Goal: Use online tool/utility: Utilize a website feature to perform a specific function

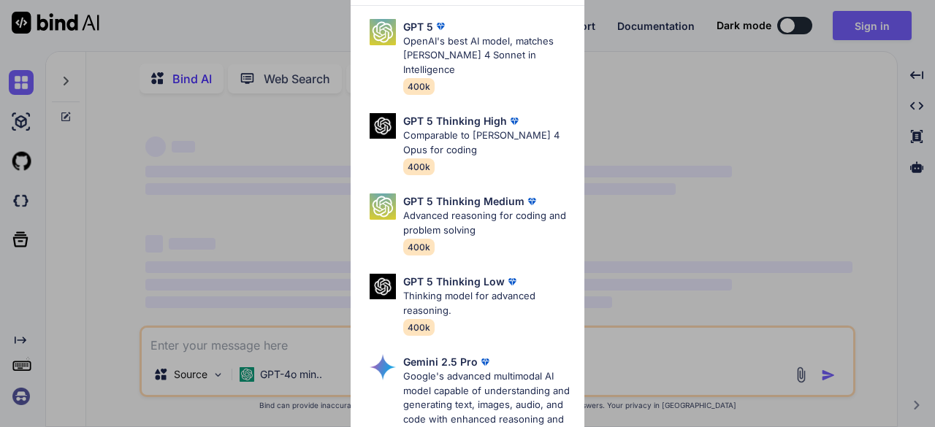
type textarea "x"
click at [874, 28] on div "Ultra Models GPT 5 OpenAI's best AI model, matches [PERSON_NAME] 4 Sonnet in In…" at bounding box center [467, 213] width 935 height 427
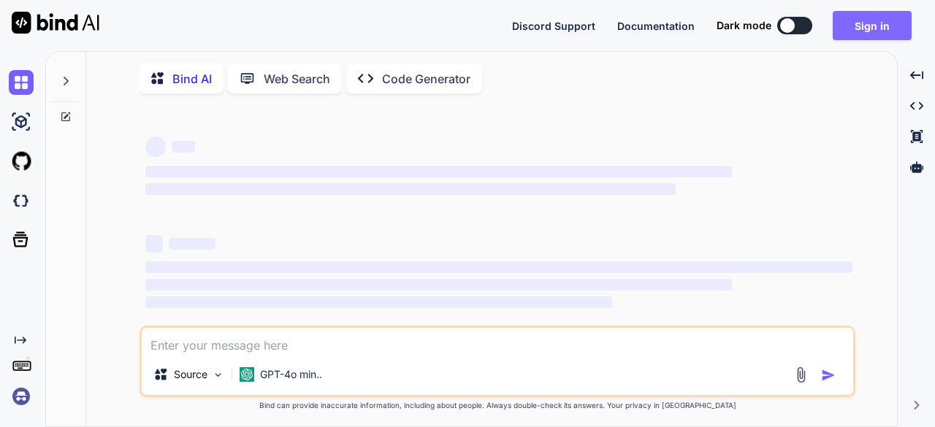
click at [874, 29] on button "Sign in" at bounding box center [871, 25] width 79 height 29
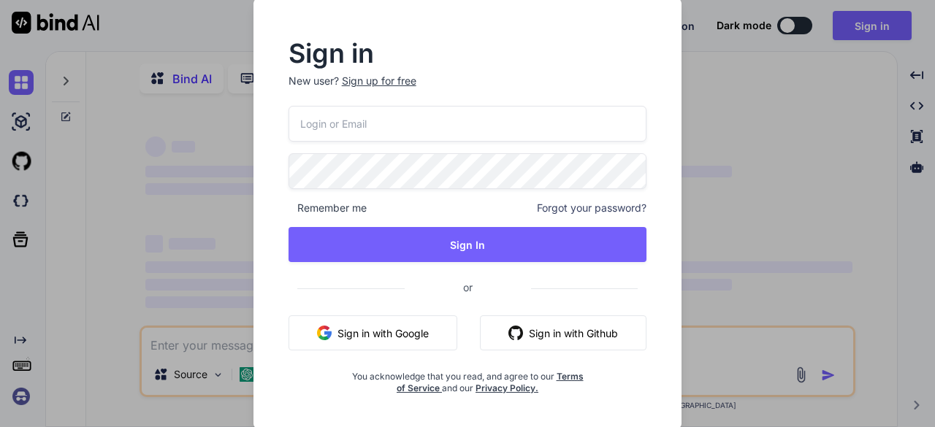
click at [370, 334] on button "Sign in with Google" at bounding box center [372, 332] width 169 height 35
click at [332, 337] on button "Sign in with Google" at bounding box center [372, 332] width 169 height 35
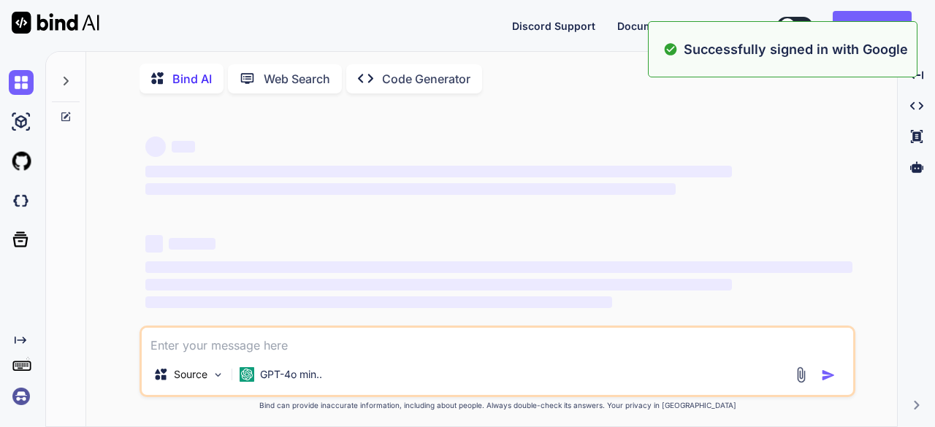
click at [390, 273] on span "‌" at bounding box center [498, 267] width 707 height 12
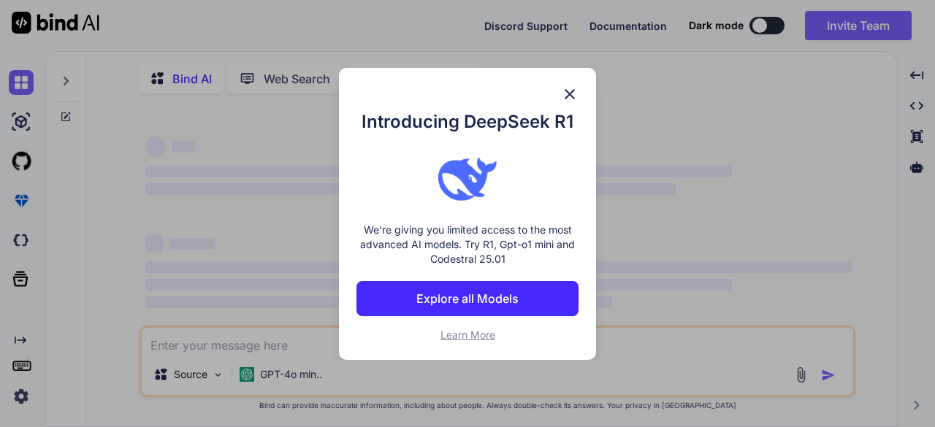
click at [568, 93] on img at bounding box center [570, 94] width 18 height 18
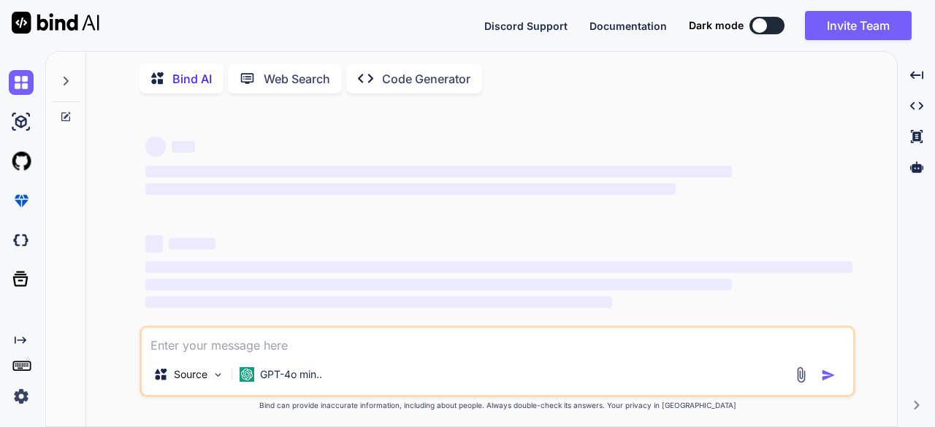
click at [26, 394] on img at bounding box center [21, 396] width 25 height 25
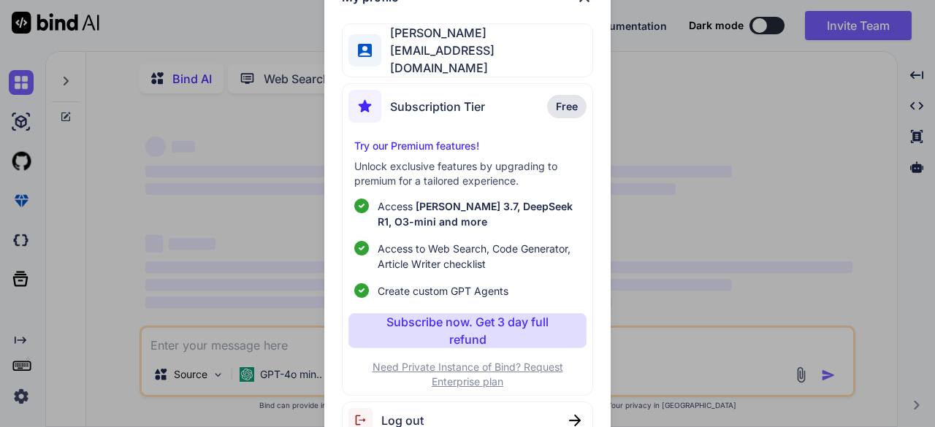
click at [137, 256] on div "My profile Anton Adeler adeleranton@gmail.com Subscription Tier Free Try our Pr…" at bounding box center [467, 213] width 935 height 427
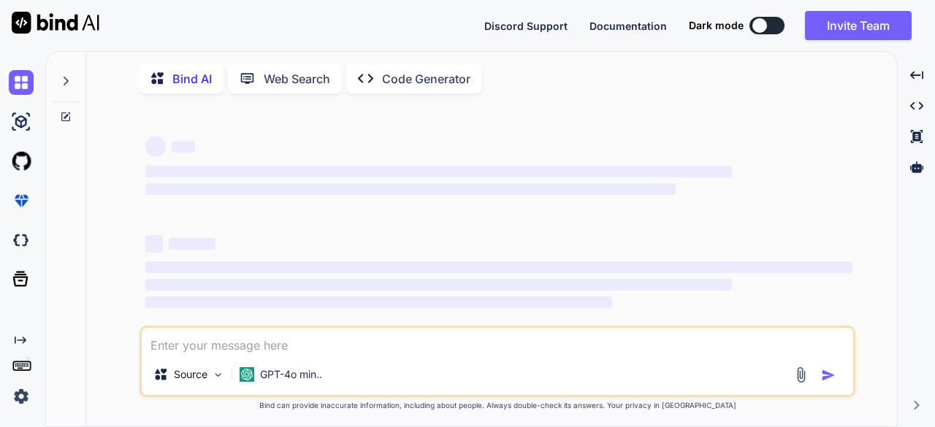
click at [397, 78] on p "Code Generator" at bounding box center [426, 79] width 88 height 18
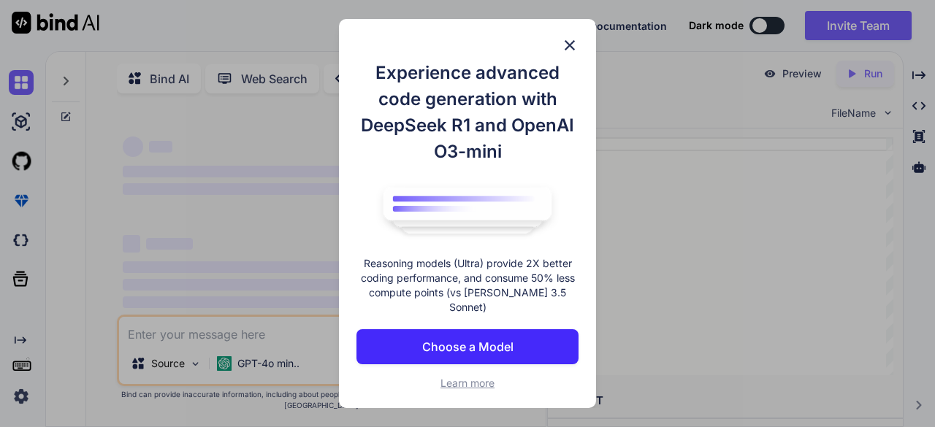
click at [567, 48] on img at bounding box center [570, 46] width 18 height 18
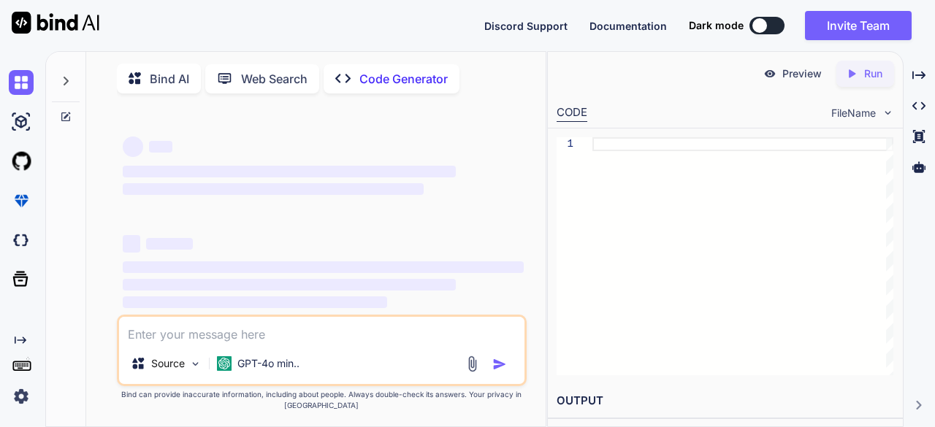
click at [763, 23] on div at bounding box center [759, 25] width 15 height 15
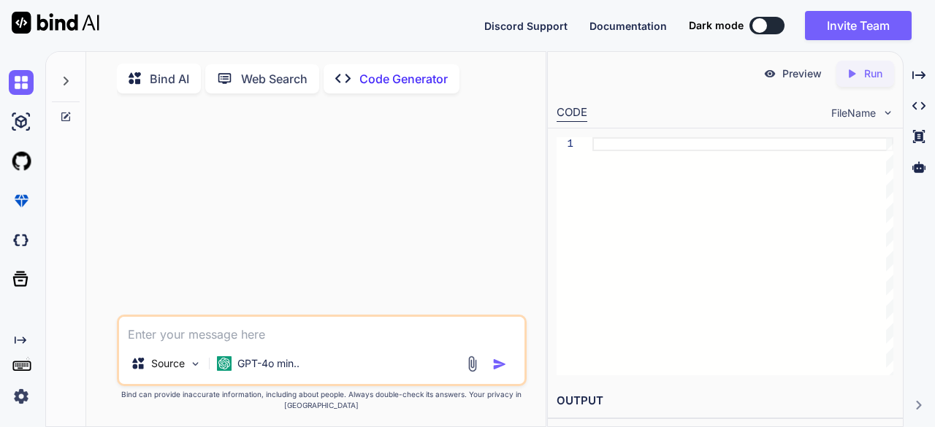
click at [767, 30] on button at bounding box center [766, 26] width 35 height 18
click at [773, 28] on button at bounding box center [766, 26] width 35 height 18
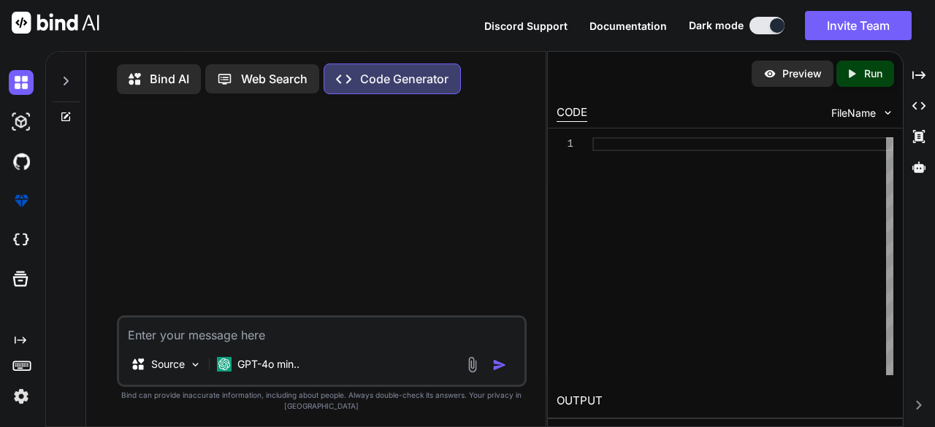
click at [206, 332] on textarea at bounding box center [322, 331] width 406 height 26
type textarea "[PERSON_NAME]"
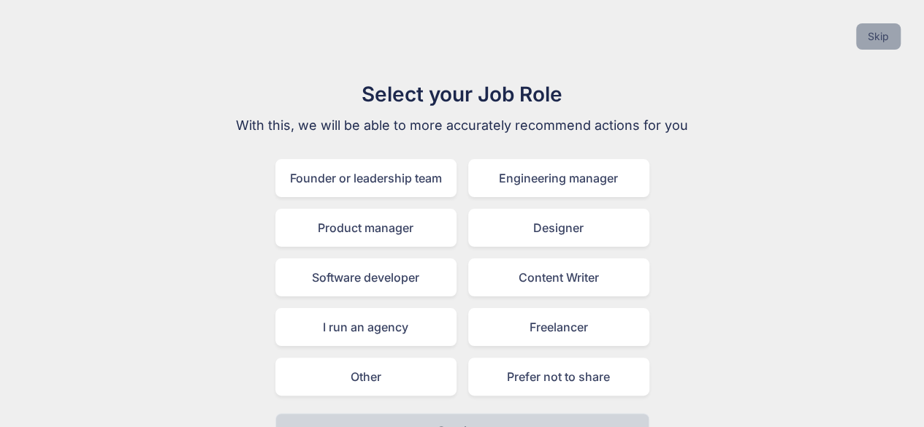
click at [875, 36] on button "Skip" at bounding box center [878, 36] width 45 height 26
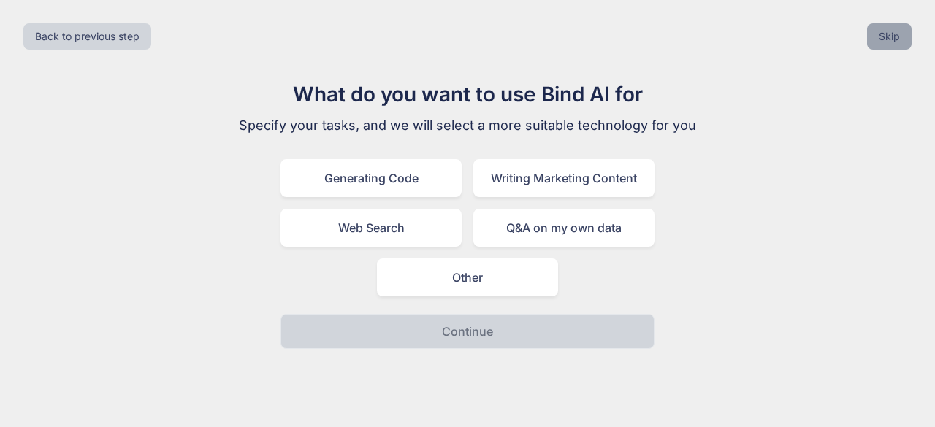
click at [879, 31] on button "Skip" at bounding box center [889, 36] width 45 height 26
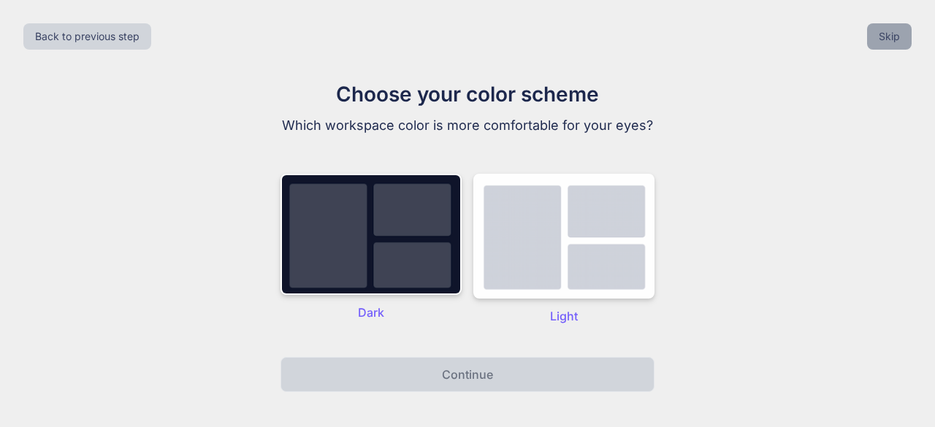
click at [881, 31] on button "Skip" at bounding box center [889, 36] width 45 height 26
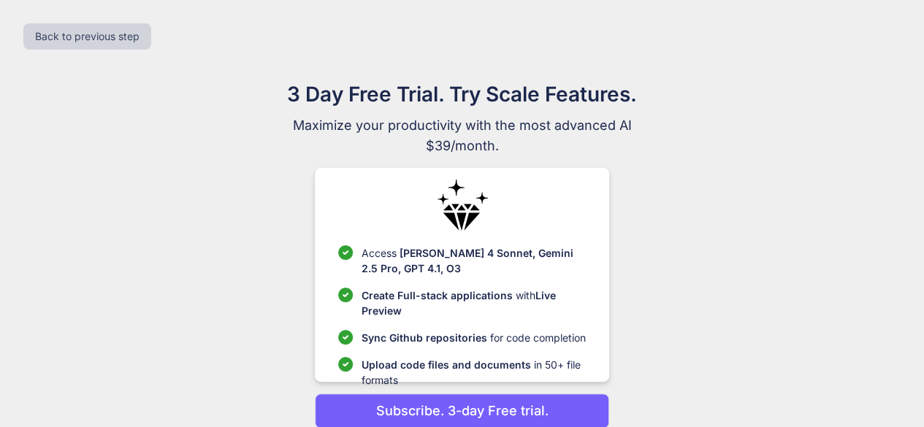
click at [886, 29] on div "Back to previous step" at bounding box center [462, 37] width 900 height 50
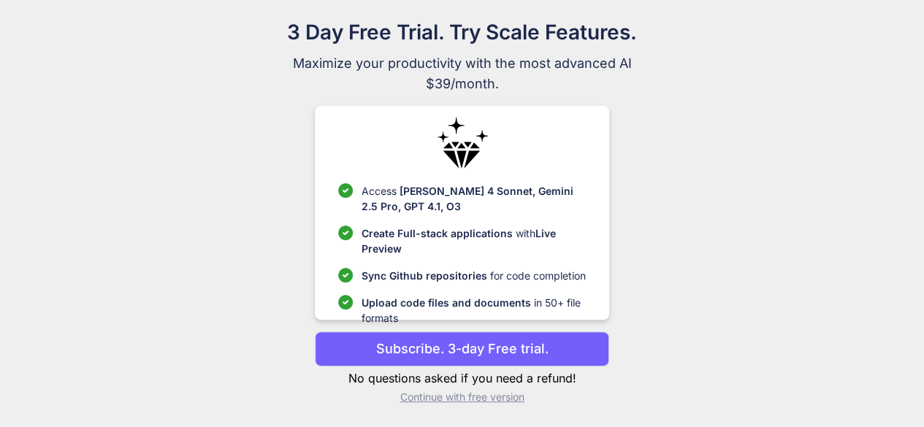
click at [454, 393] on p "Continue with free version" at bounding box center [462, 397] width 294 height 15
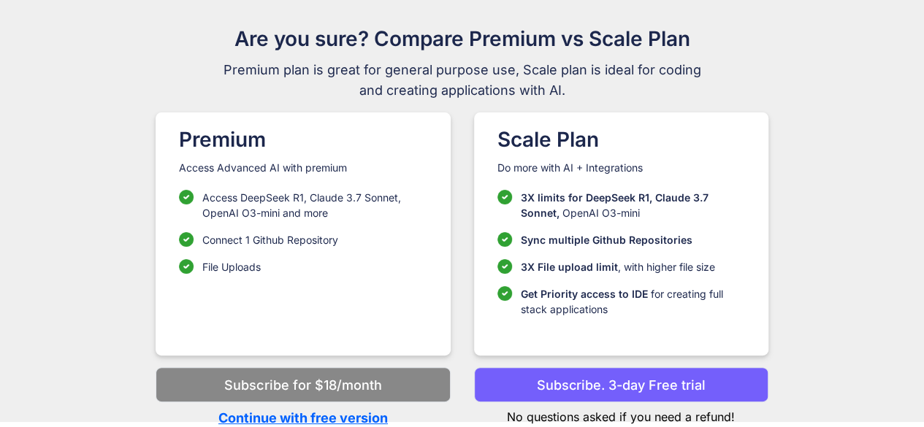
click at [575, 367] on button "Subscribe. 3-day Free trial" at bounding box center [621, 384] width 294 height 35
click at [579, 386] on p "Subscribe. 3-day Free trial" at bounding box center [621, 385] width 169 height 20
click at [594, 377] on p "Subscribe. 3-day Free trial" at bounding box center [621, 385] width 169 height 20
click at [586, 387] on p "Subscribe. 3-day Free trial" at bounding box center [621, 385] width 169 height 20
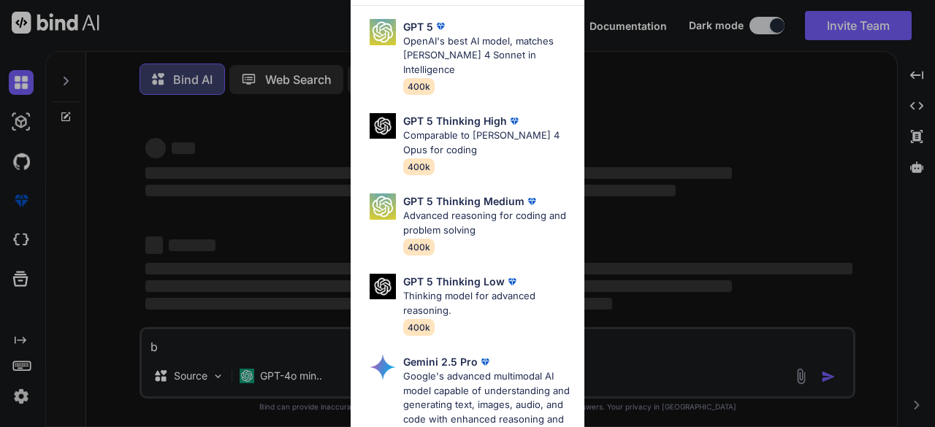
type textarea "x"
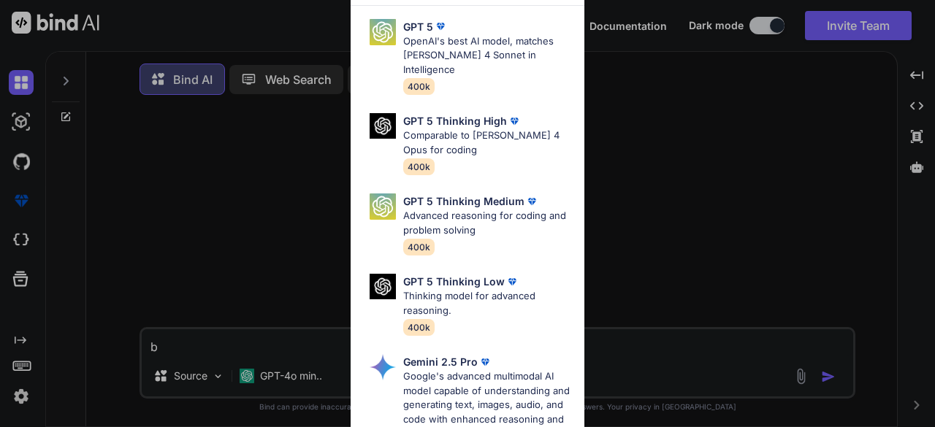
click at [769, 23] on div "Ultra Models GPT 5 OpenAI's best AI model, matches [PERSON_NAME] 4 Sonnet in In…" at bounding box center [467, 213] width 935 height 427
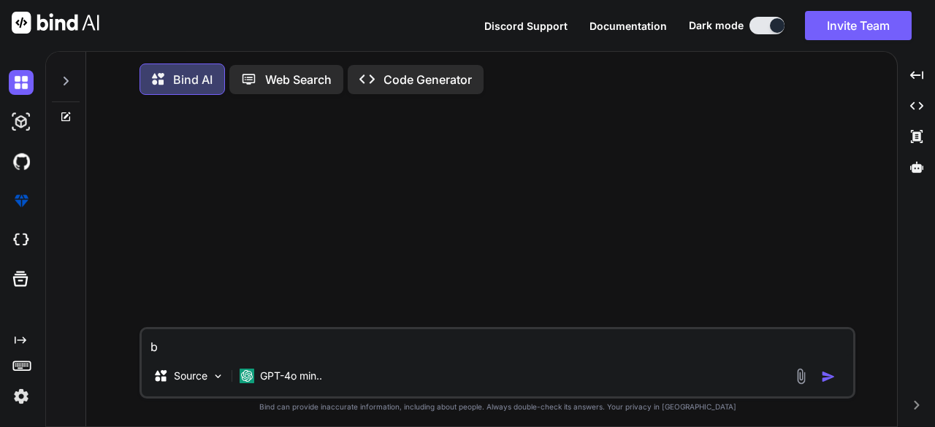
click at [197, 356] on textarea "b" at bounding box center [497, 342] width 711 height 26
type textarea "bu"
type textarea "x"
type textarea "[PERSON_NAME]"
type textarea "x"
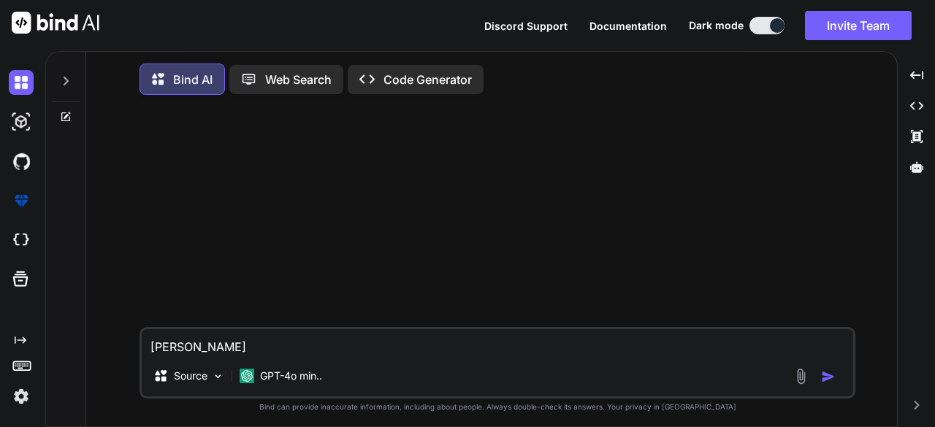
type textarea "buil"
type textarea "x"
type textarea "buil"
type textarea "x"
type textarea "buil e"
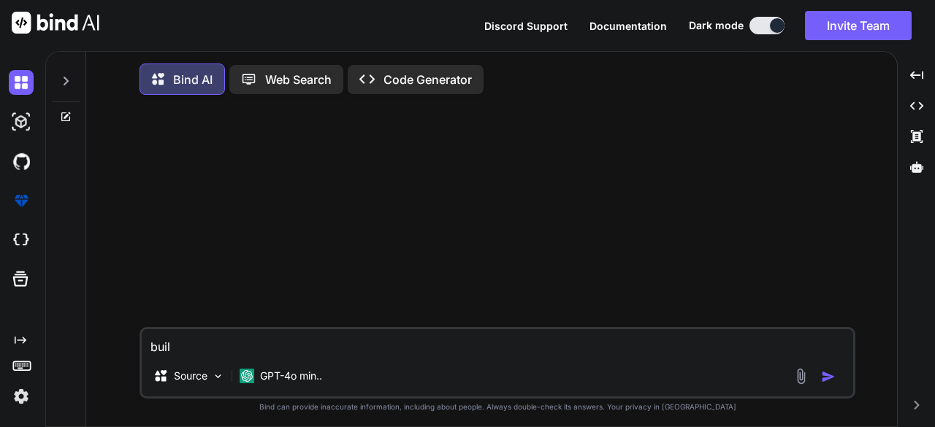
type textarea "x"
type textarea "buil es"
type textarea "x"
type textarea "buil esc"
type textarea "x"
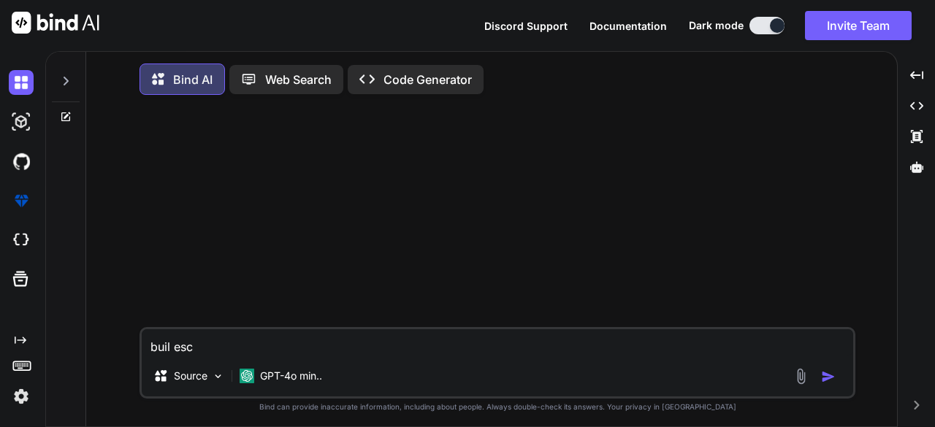
type textarea "buil esco"
type textarea "x"
type textarea "buil escor"
type textarea "x"
type textarea "buil escort"
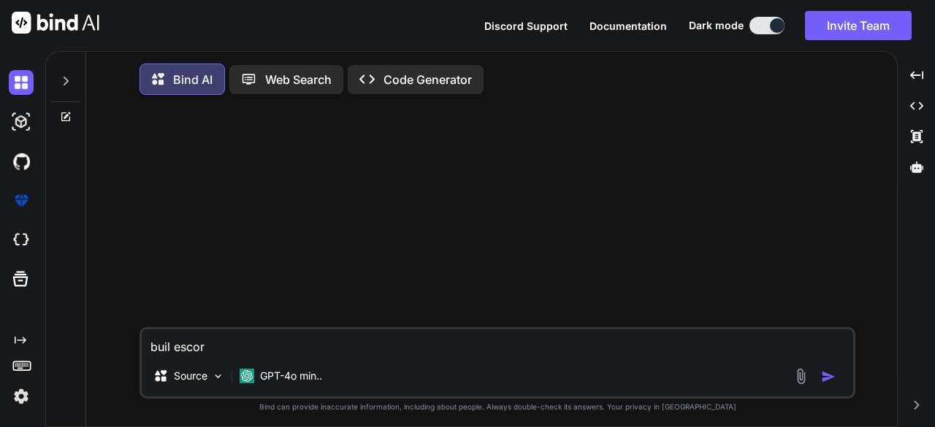
type textarea "x"
type textarea "buil escort"
type textarea "x"
type textarea "buil escort d"
type textarea "x"
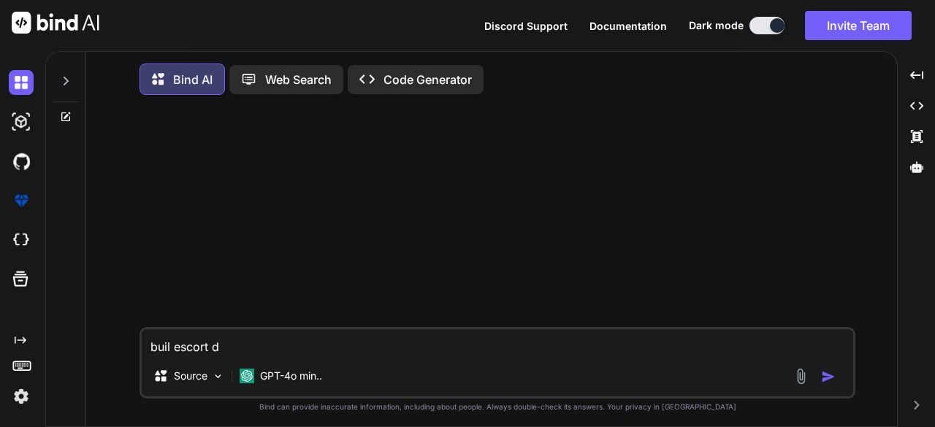
type textarea "buil escort di"
type textarea "x"
type textarea "buil escort dir"
type textarea "x"
type textarea "buil escort dire"
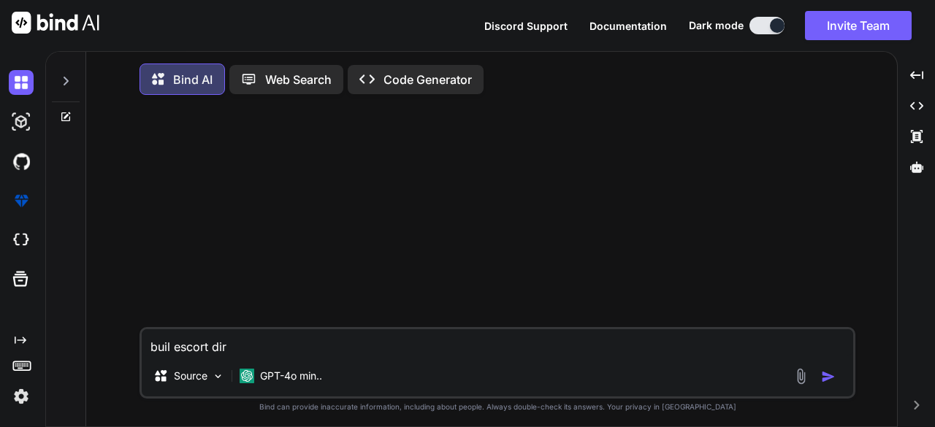
type textarea "x"
type textarea "buil escort direc"
type textarea "x"
type textarea "buil escort direct"
type textarea "x"
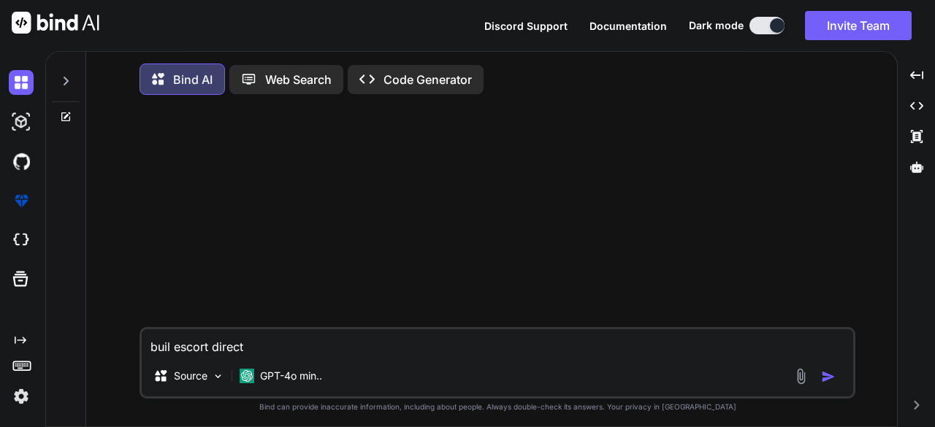
type textarea "buil escort directo"
type textarea "x"
type textarea "buil escort director"
type textarea "x"
type textarea "buil escort directory"
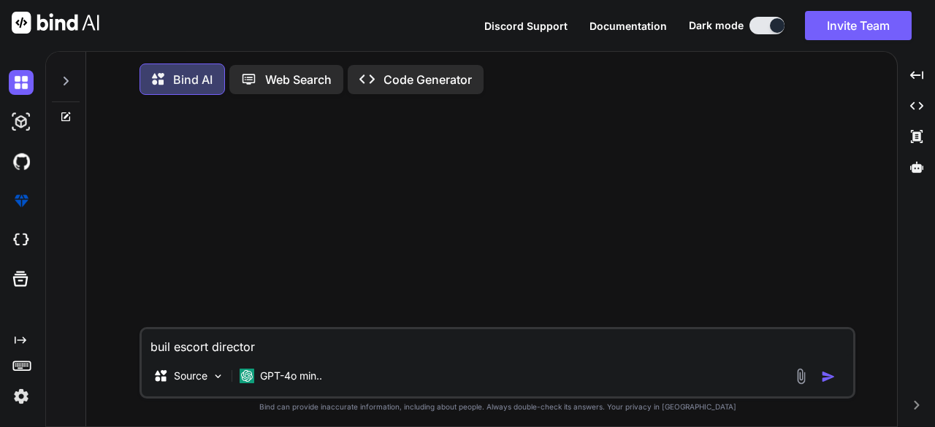
type textarea "x"
type textarea "buil escort directory"
type textarea "x"
type textarea "buil escort directory w"
type textarea "x"
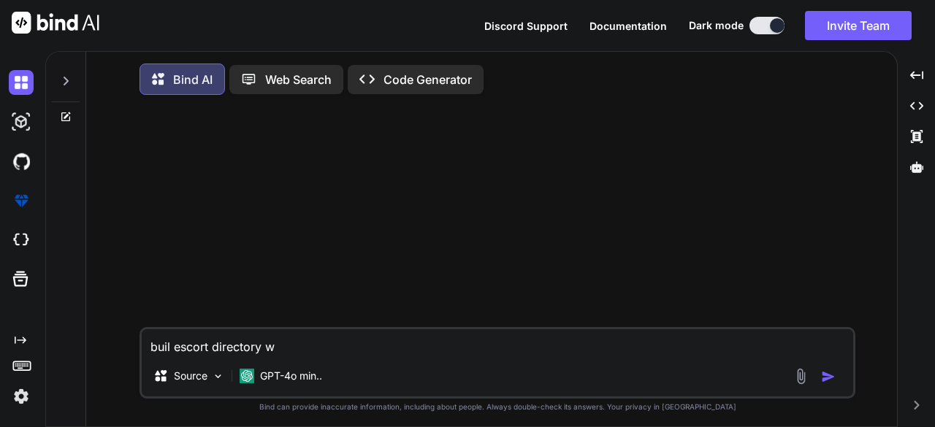
type textarea "buil escort directory we"
type textarea "x"
type textarea "buil escort directory web"
type textarea "x"
type textarea "buil escort directory webs"
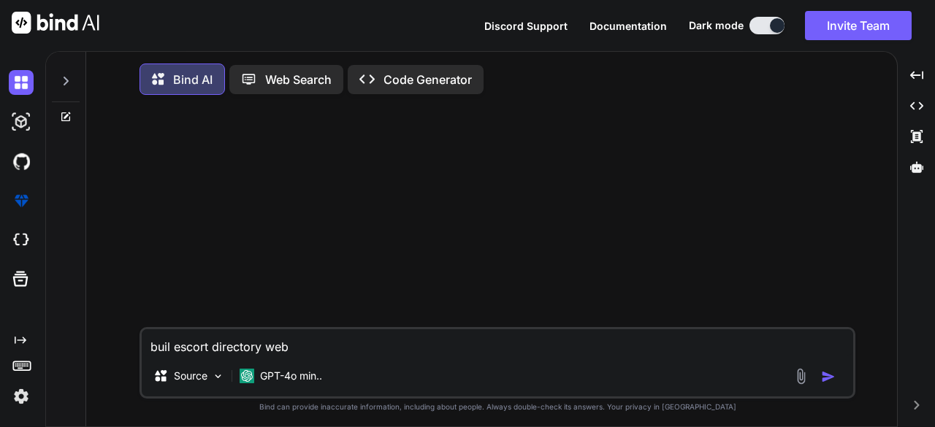
type textarea "x"
type textarea "buil escort directory websi"
type textarea "x"
type textarea "buil escort directory websit"
type textarea "x"
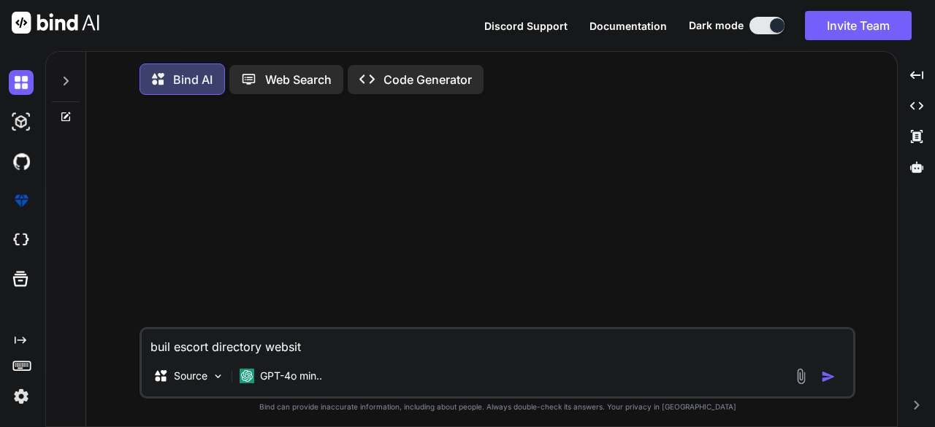
type textarea "buil escort directory website"
type textarea "x"
type textarea "buil escort directory website"
type textarea "x"
type textarea "buil escort directory website f"
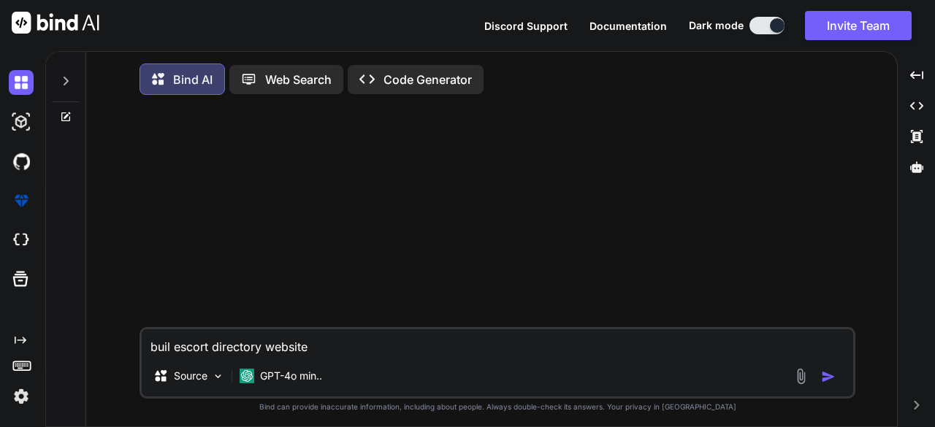
type textarea "x"
type textarea "buil escort directory website fo"
type textarea "x"
type textarea "buil escort directory website for"
type textarea "x"
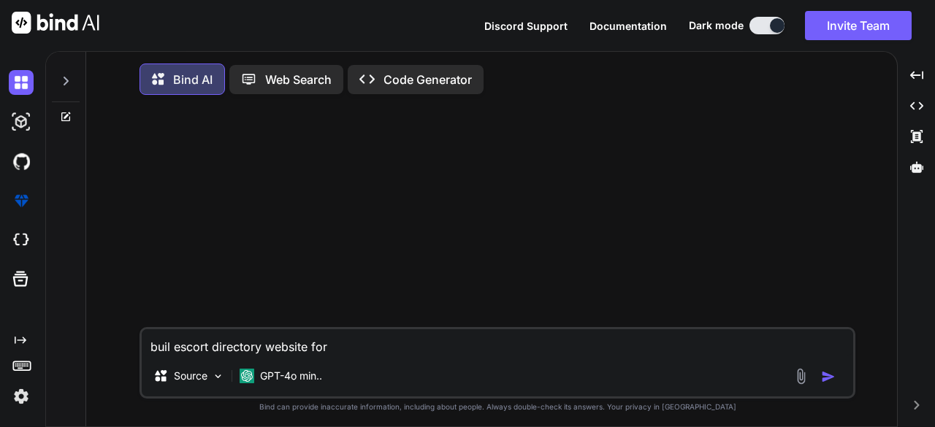
type textarea "buil escort directory website for"
type textarea "x"
type textarea "buil escort directory website for s"
type textarea "x"
type textarea "buil escort directory website for sp"
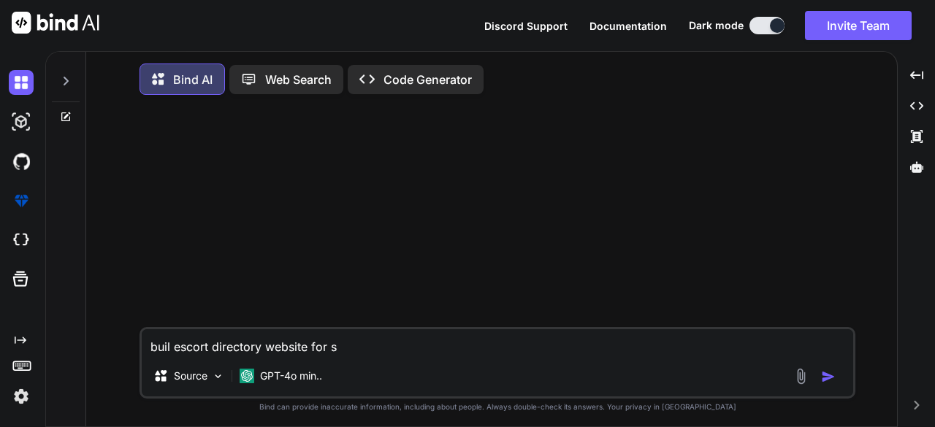
type textarea "x"
type textarea "buil escort directory website for spa"
type textarea "x"
type textarea "buil escort directory website for spai"
type textarea "x"
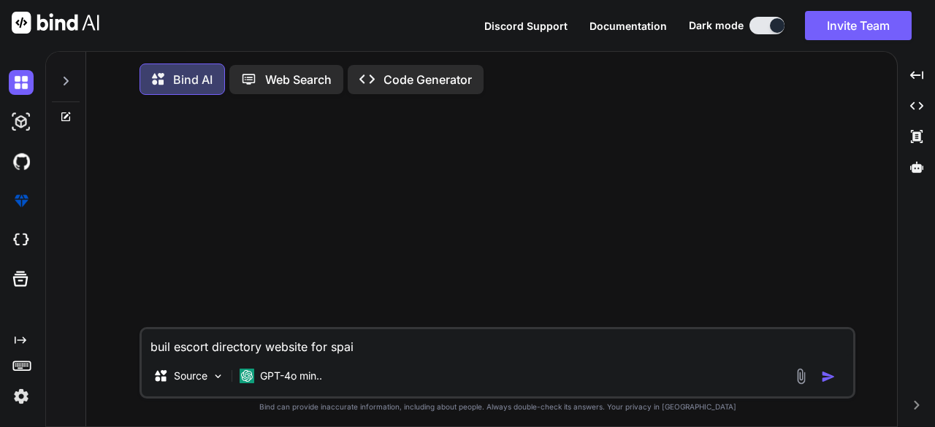
type textarea "buil escort directory website for spaim"
type textarea "x"
type textarea "buil escort directory website for spai"
type textarea "x"
type textarea "buil escort directory website for [GEOGRAPHIC_DATA]"
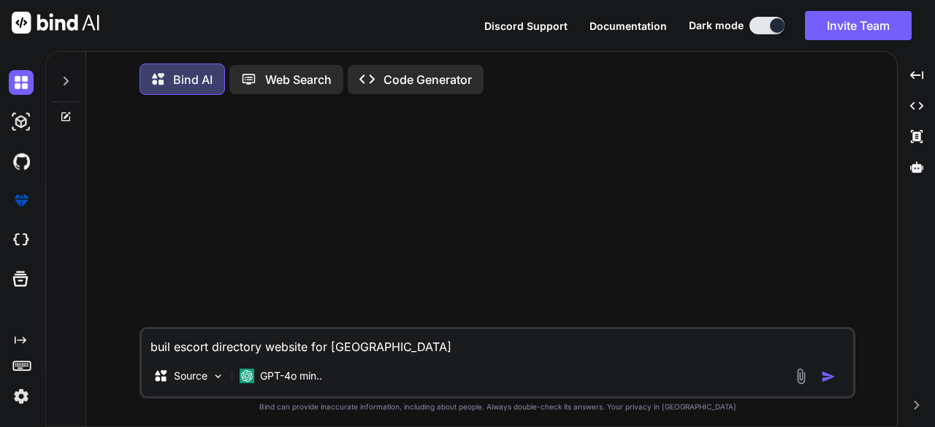
type textarea "x"
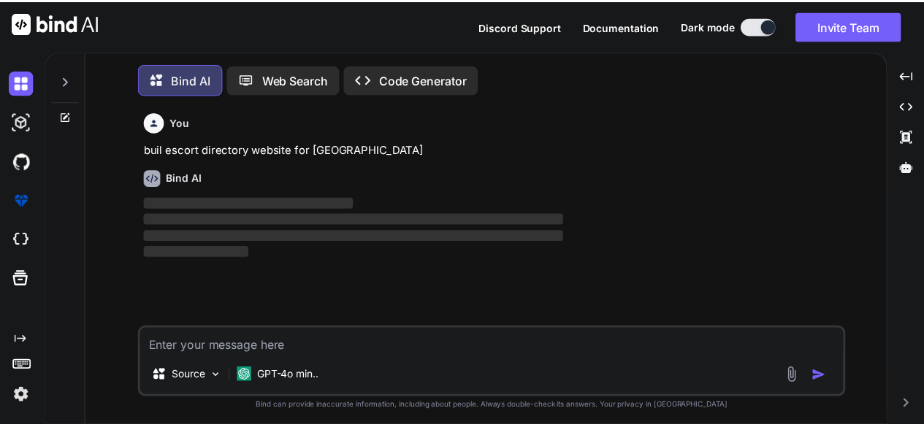
scroll to position [6, 0]
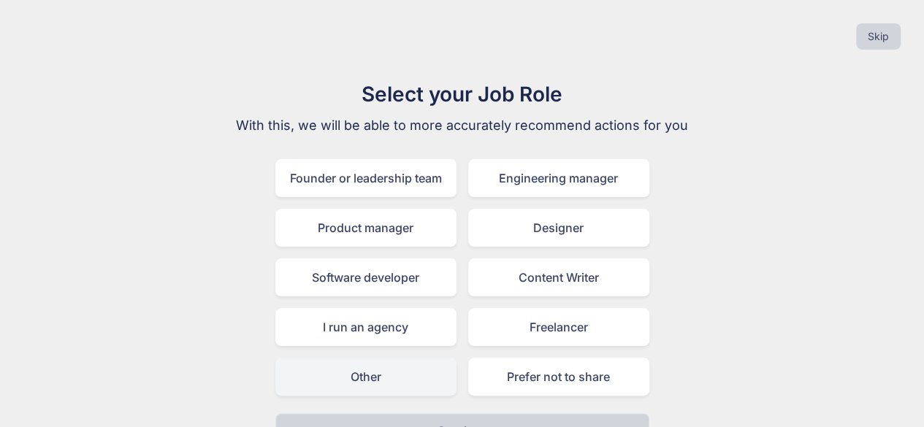
click at [361, 369] on div "Other" at bounding box center [365, 377] width 181 height 38
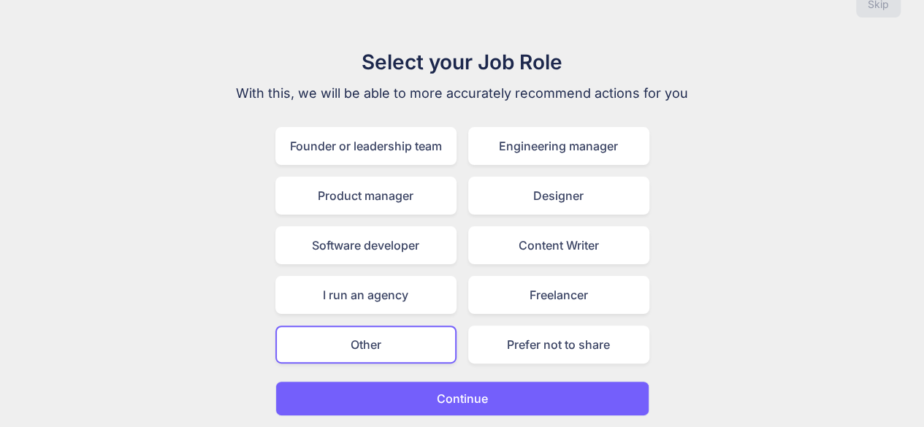
scroll to position [32, 0]
click at [347, 389] on button "Continue" at bounding box center [462, 398] width 374 height 35
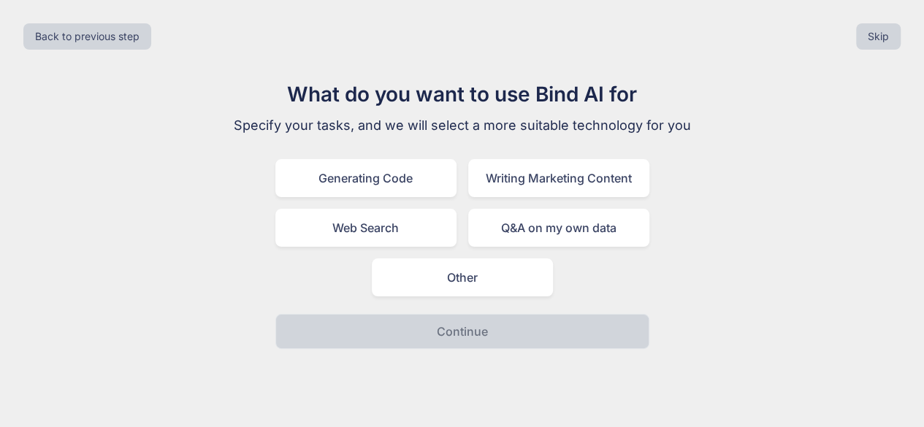
scroll to position [0, 0]
click at [429, 294] on div "Other" at bounding box center [467, 277] width 181 height 38
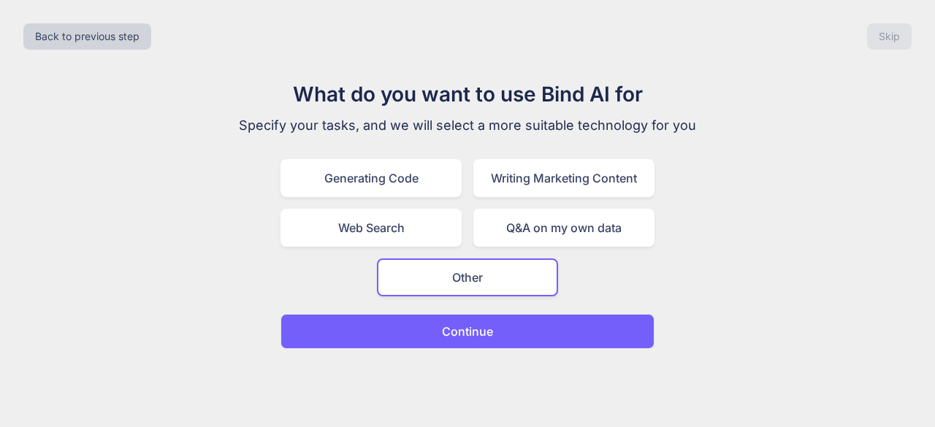
click at [429, 318] on button "Continue" at bounding box center [467, 331] width 374 height 35
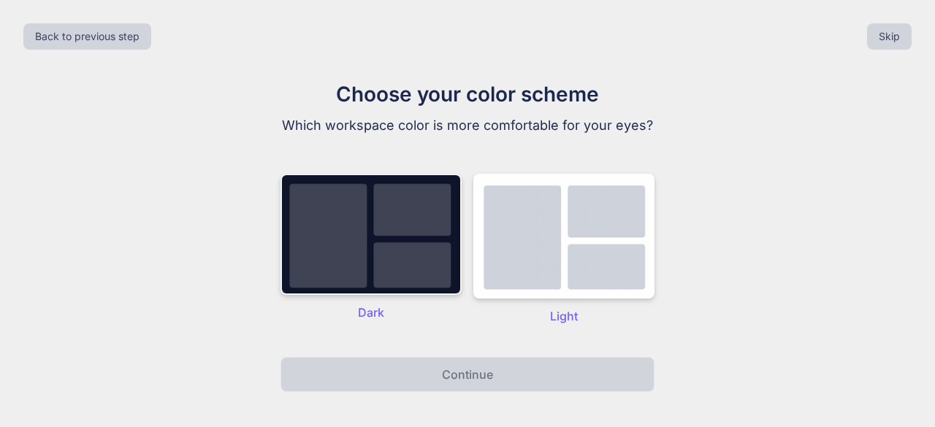
click at [351, 266] on img at bounding box center [370, 234] width 181 height 121
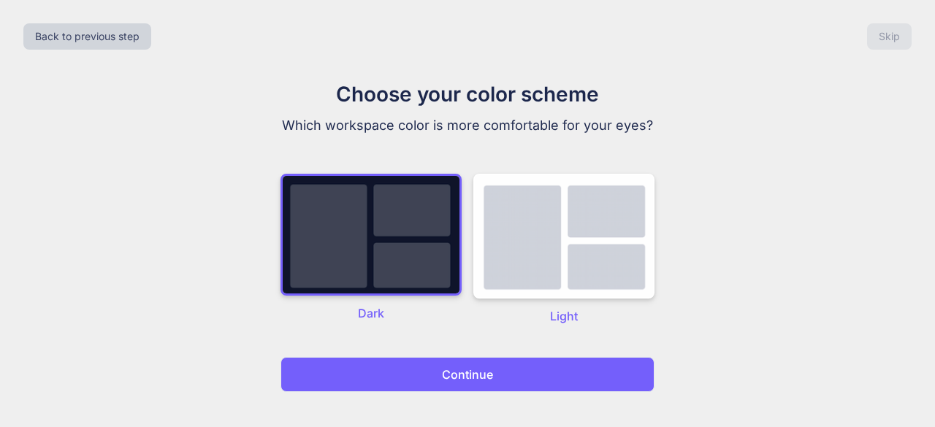
click at [359, 369] on button "Continue" at bounding box center [467, 374] width 374 height 35
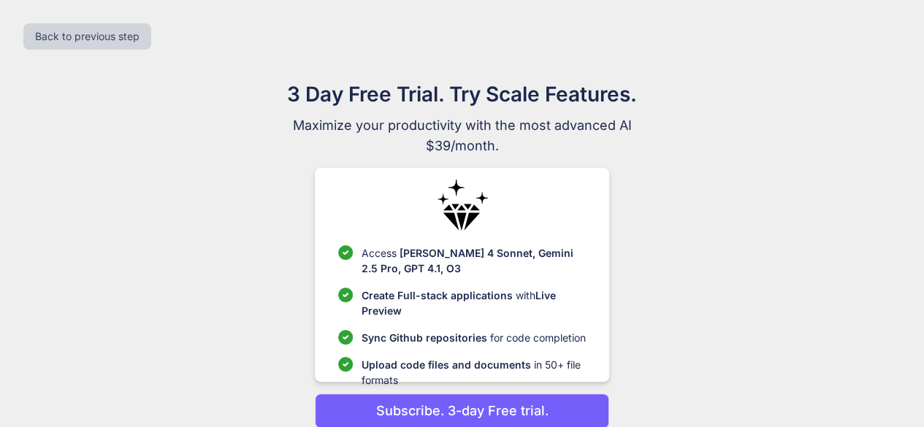
click at [359, 369] on li "Upload code files and documents in 50+ file formats" at bounding box center [462, 372] width 248 height 31
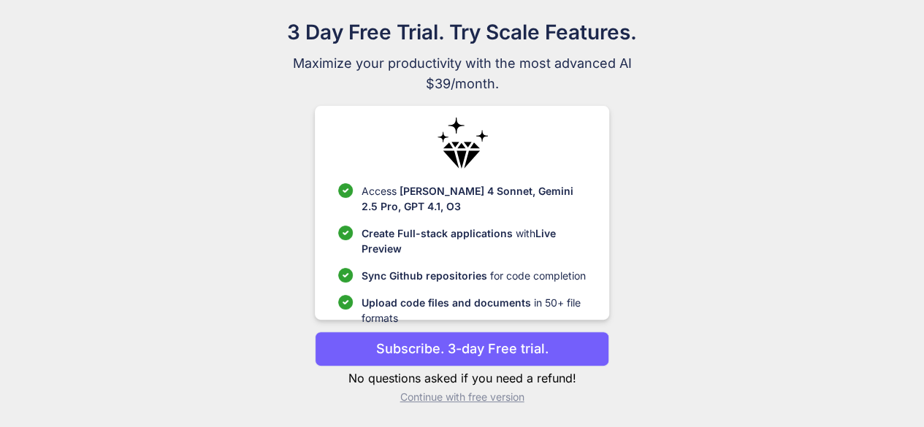
click at [510, 397] on p "Continue with free version" at bounding box center [462, 397] width 294 height 15
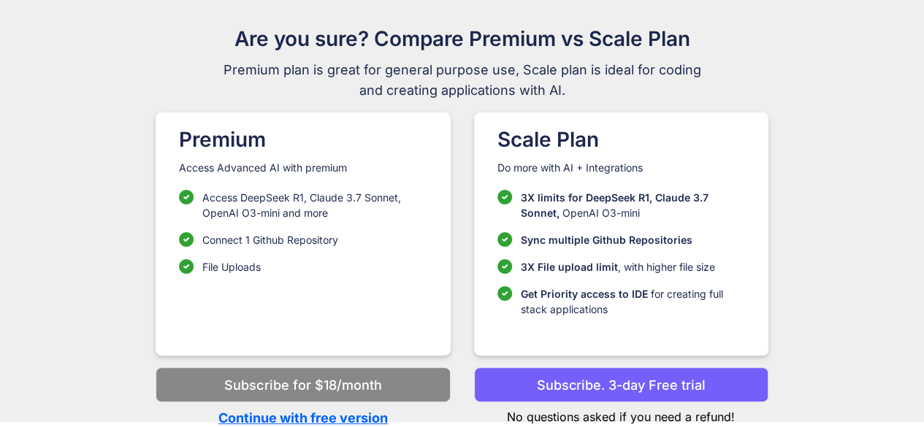
click at [348, 415] on p "Continue with free version" at bounding box center [303, 418] width 294 height 20
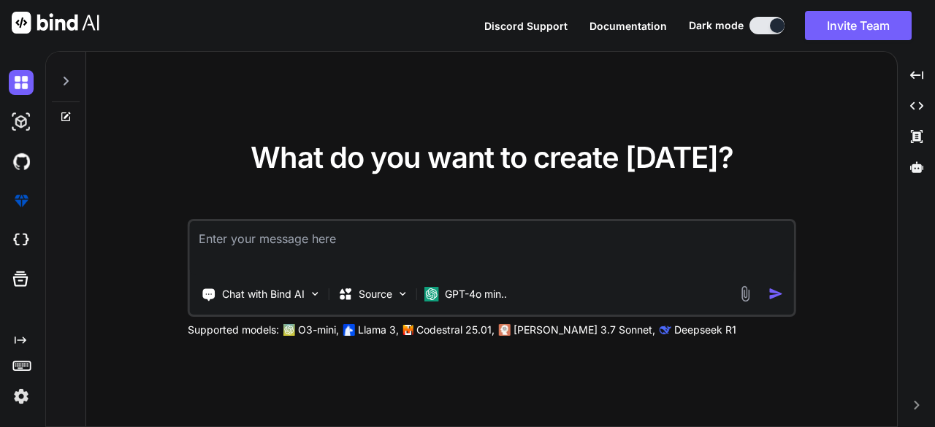
click at [437, 250] on textarea at bounding box center [492, 248] width 604 height 54
type textarea "x"
type textarea "b"
type textarea "x"
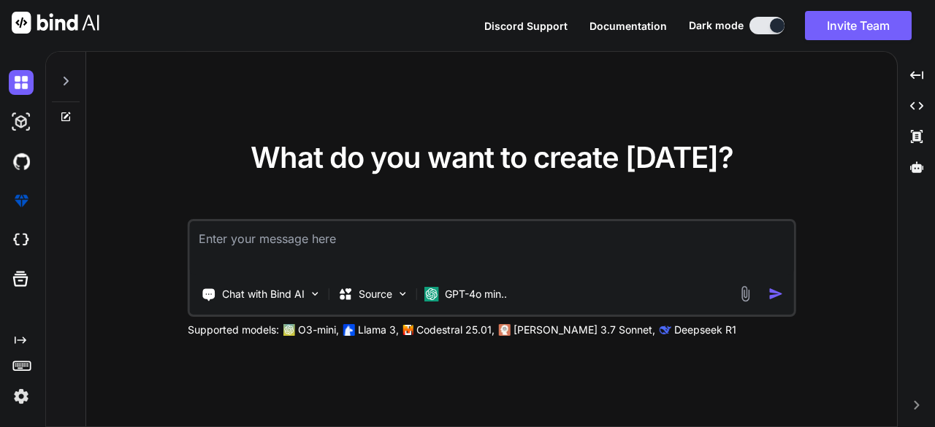
type textarea "We have built an escort directory website for [GEOGRAPHIC_DATA] only."
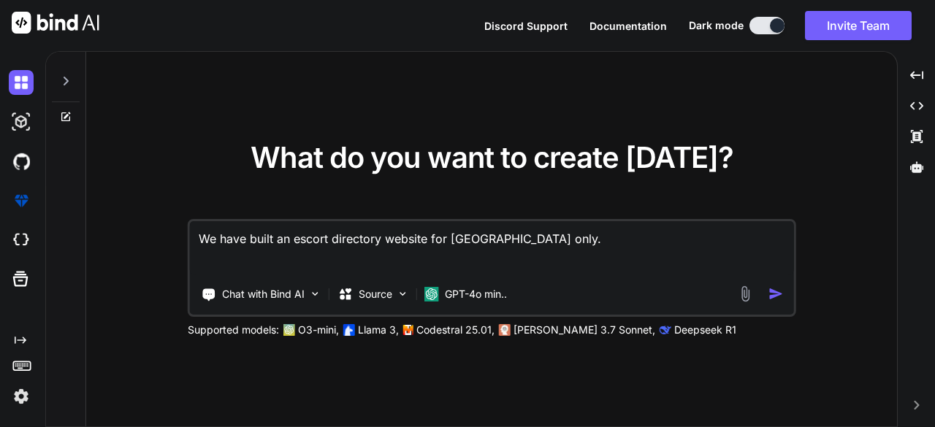
type textarea "x"
type textarea "We have buil an escort directory website for [GEOGRAPHIC_DATA] only."
type textarea "x"
type textarea "We have build an escort directory website for [GEOGRAPHIC_DATA] only."
type textarea "x"
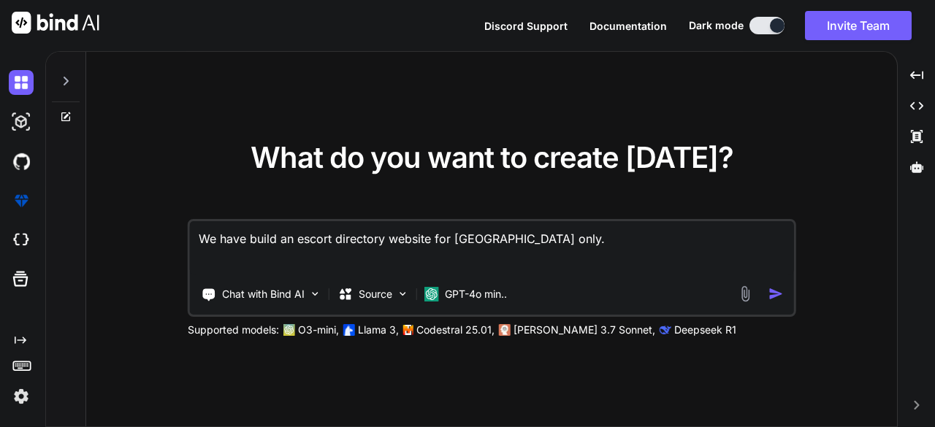
type textarea "We havebuild an escort directory website for [GEOGRAPHIC_DATA] only."
type textarea "x"
type textarea "We havbuild an escort directory website for [GEOGRAPHIC_DATA] only."
type textarea "x"
type textarea "We habuild an escort directory website for [GEOGRAPHIC_DATA] only."
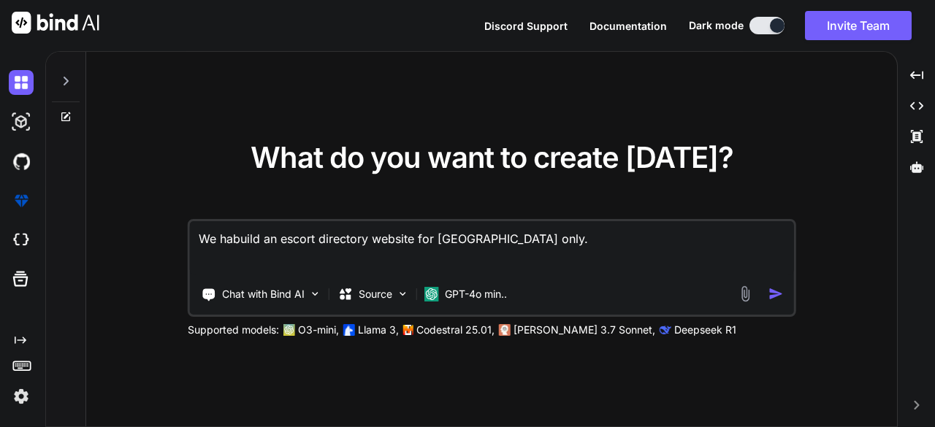
type textarea "x"
type textarea "We hbuild an escort directory website for [GEOGRAPHIC_DATA] only."
type textarea "x"
type textarea "We build an escort directory website for [GEOGRAPHIC_DATA] only."
type textarea "x"
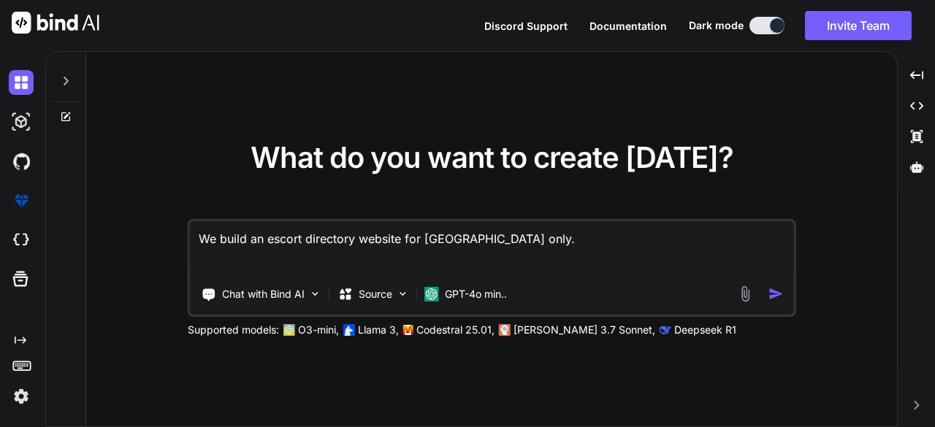
type textarea "Webuild an escort directory website for [GEOGRAPHIC_DATA] only."
type textarea "x"
type textarea "Wbuild an escort directory website for [GEOGRAPHIC_DATA] only."
type textarea "x"
type textarea "build an escort directory website for [GEOGRAPHIC_DATA] only."
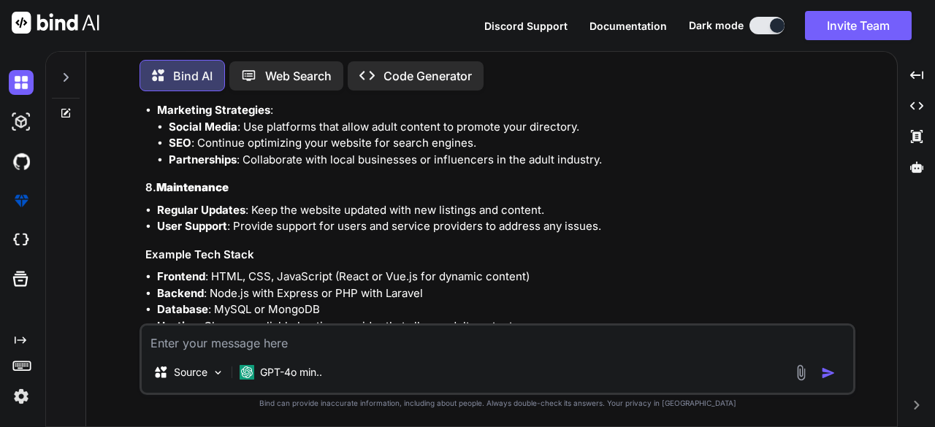
scroll to position [873, 0]
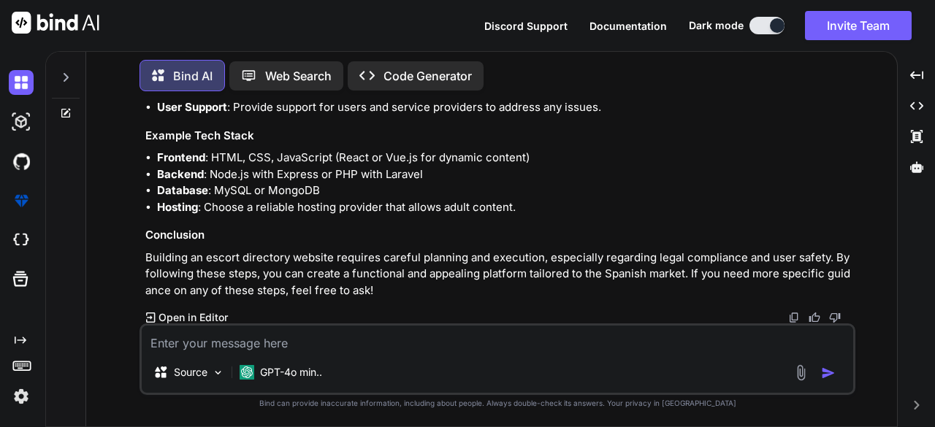
click at [387, 82] on div "Created with Pixso. Code Generator" at bounding box center [416, 75] width 136 height 29
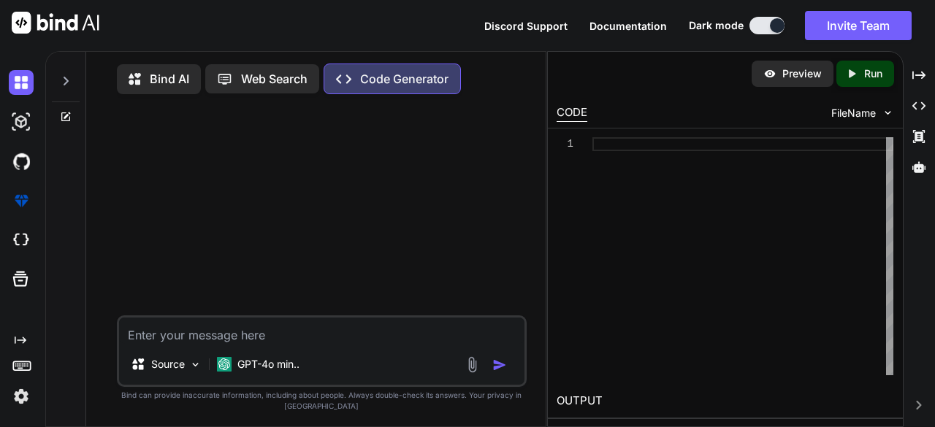
click at [293, 340] on textarea at bounding box center [322, 331] width 406 height 26
type textarea "x"
type textarea "Built an escort directory website for [GEOGRAPHIC_DATA] only."
type textarea "x"
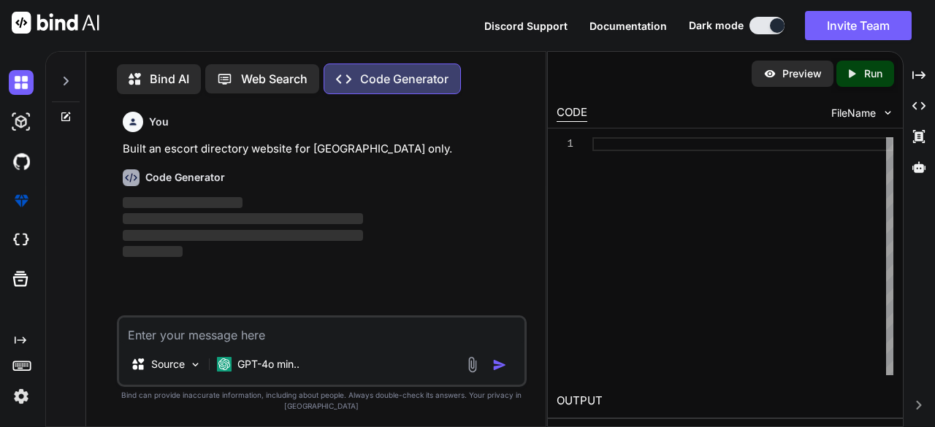
scroll to position [5, 0]
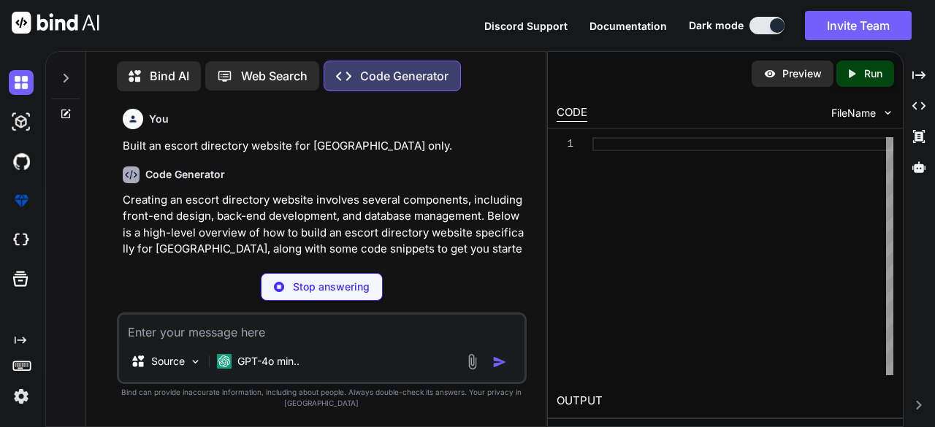
click at [268, 248] on p "Creating an escort directory website involves several components, including fro…" at bounding box center [324, 233] width 402 height 83
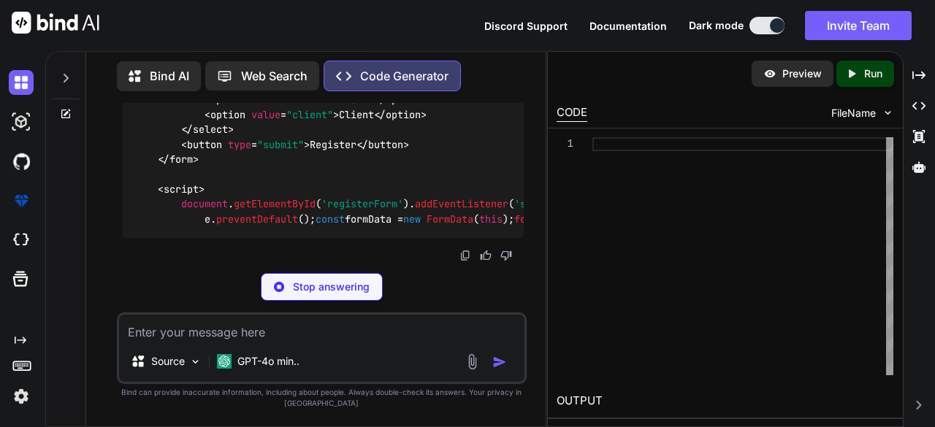
scroll to position [2176, 0]
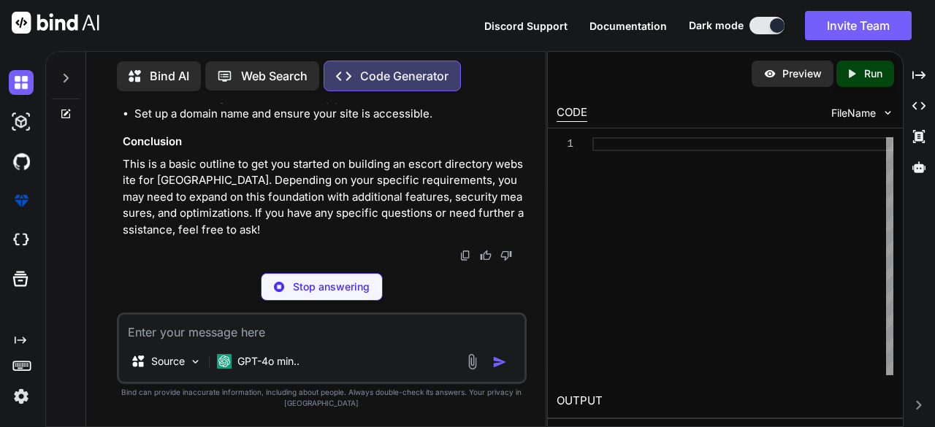
type textarea "x"
type textarea ");"
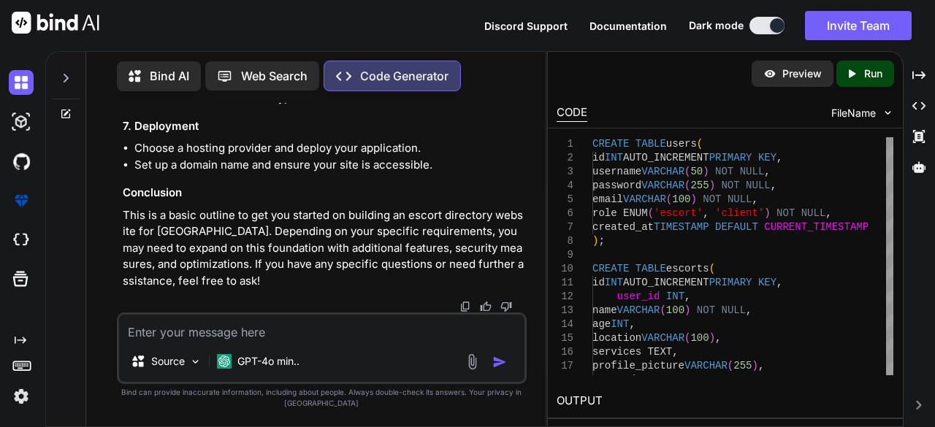
scroll to position [2542, 0]
click at [778, 71] on div "Preview" at bounding box center [792, 74] width 82 height 26
click at [854, 68] on icon "Created with Pixso." at bounding box center [851, 73] width 13 height 13
click at [843, 74] on div "Created with Pixso. Run" at bounding box center [865, 74] width 58 height 26
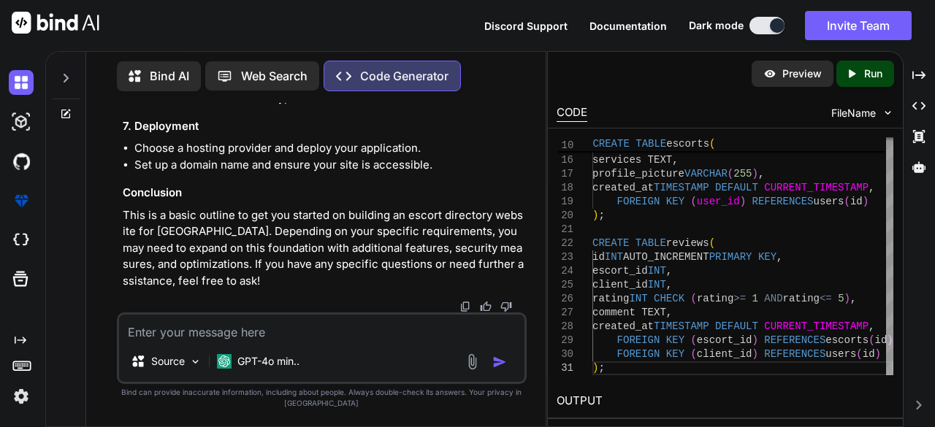
click at [499, 363] on img "button" at bounding box center [499, 362] width 15 height 15
click at [450, 333] on textarea at bounding box center [322, 328] width 406 height 26
type textarea "x"
type textarea "b"
type textarea "x"
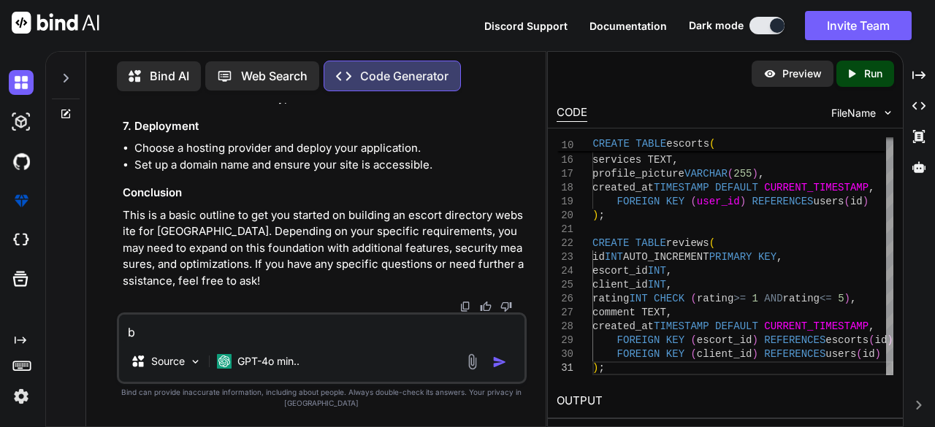
type textarea "bu"
type textarea "x"
type textarea "[PERSON_NAME]"
type textarea "x"
type textarea "buil"
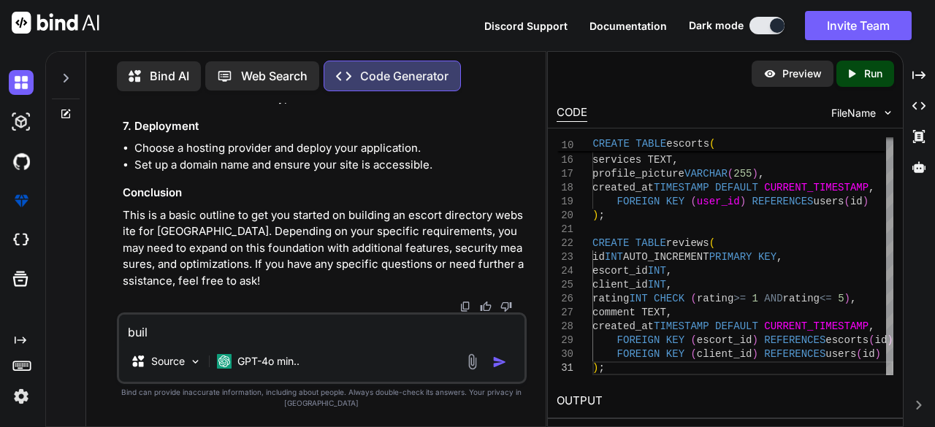
type textarea "x"
type textarea "build"
type textarea "x"
type textarea "build"
type textarea "x"
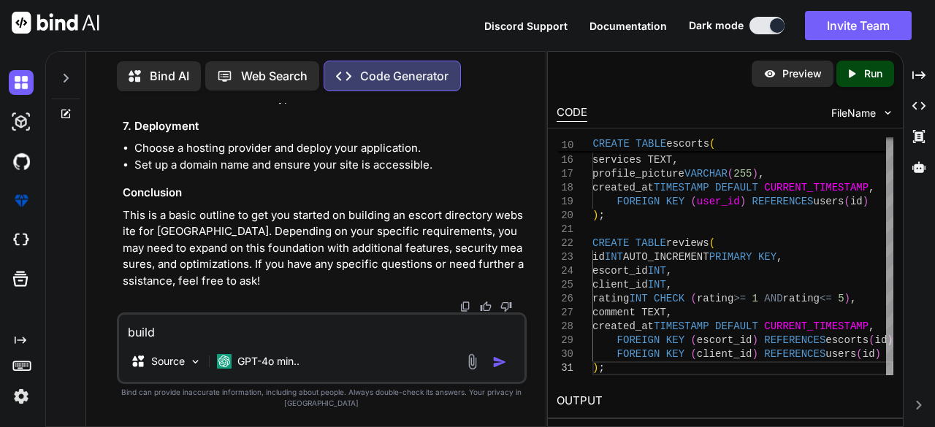
type textarea "build i"
type textarea "x"
type textarea "build it"
type textarea "x"
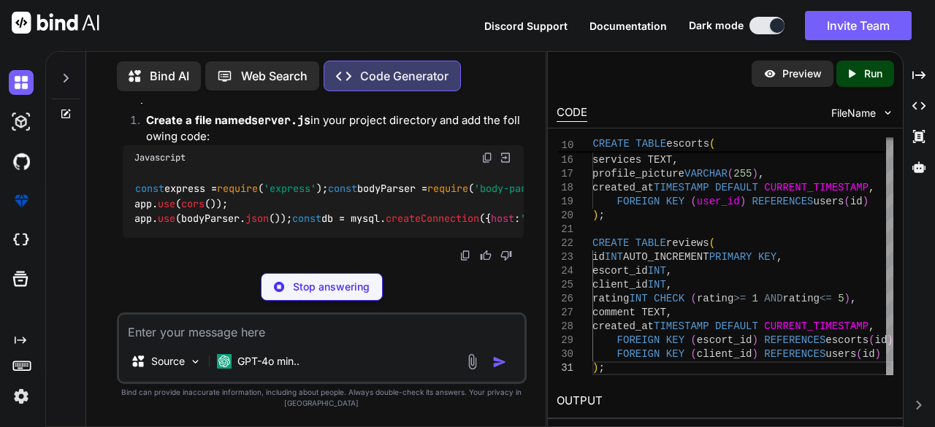
scroll to position [3942, 0]
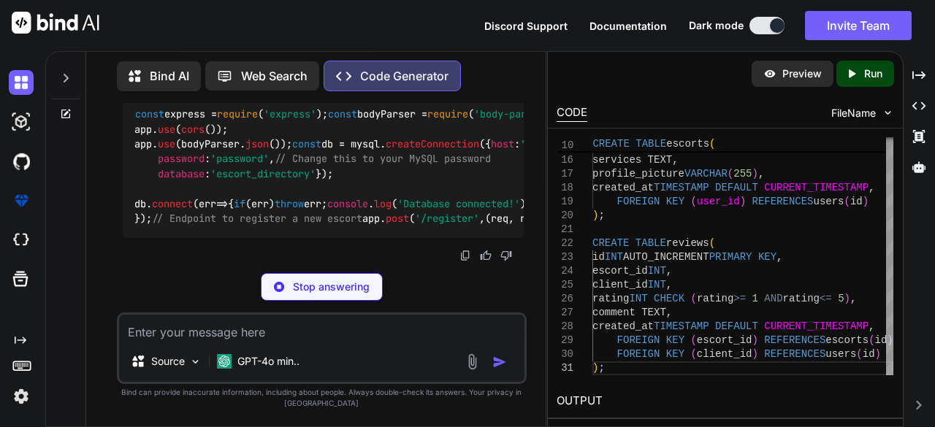
type textarea "x"
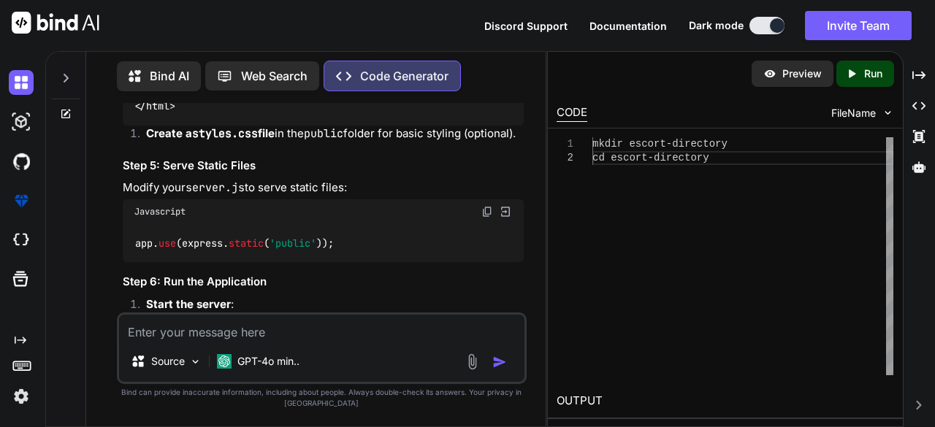
click at [778, 78] on div "Preview" at bounding box center [792, 74] width 82 height 26
click at [845, 78] on icon "Created with Pixso." at bounding box center [851, 73] width 13 height 13
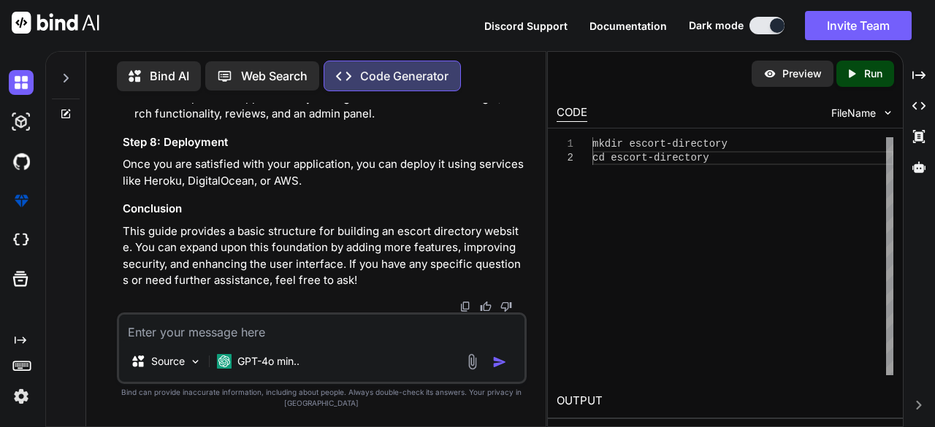
scroll to position [5726, 0]
click at [23, 81] on img at bounding box center [21, 82] width 25 height 25
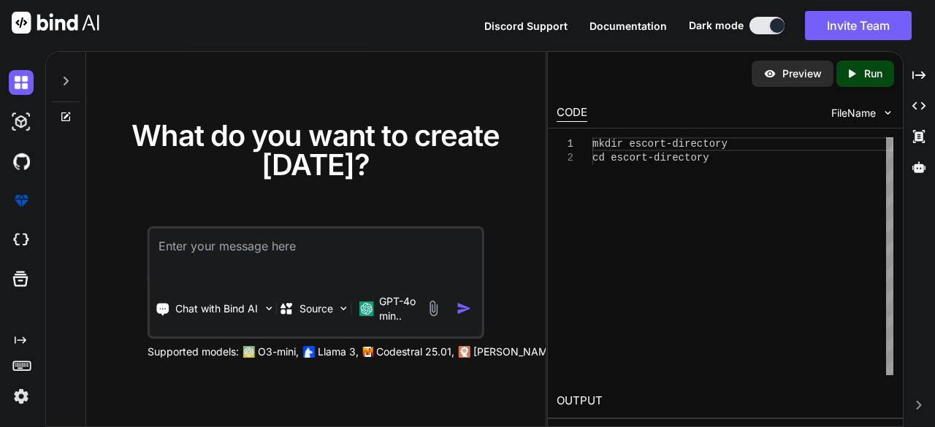
click at [65, 117] on icon at bounding box center [67, 115] width 7 height 7
click at [69, 83] on icon at bounding box center [66, 81] width 12 height 12
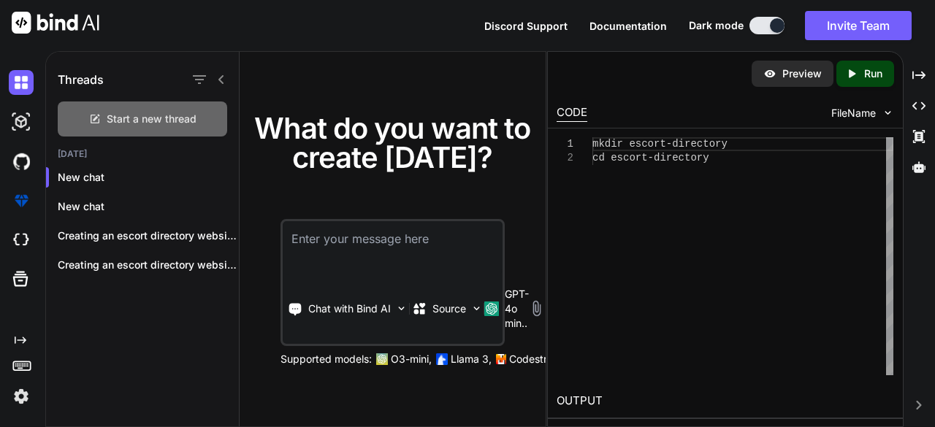
click at [134, 116] on span "Start a new thread" at bounding box center [152, 119] width 90 height 15
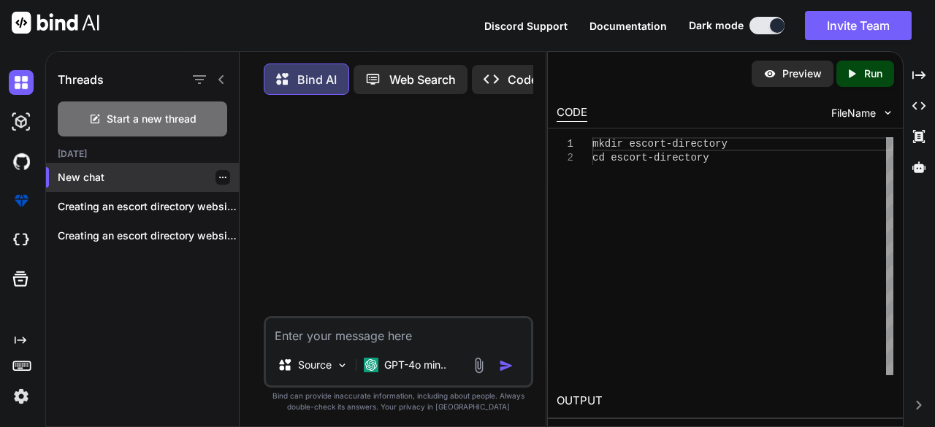
click at [90, 175] on p "New chat" at bounding box center [148, 177] width 181 height 15
click at [348, 343] on textarea at bounding box center [398, 331] width 265 height 26
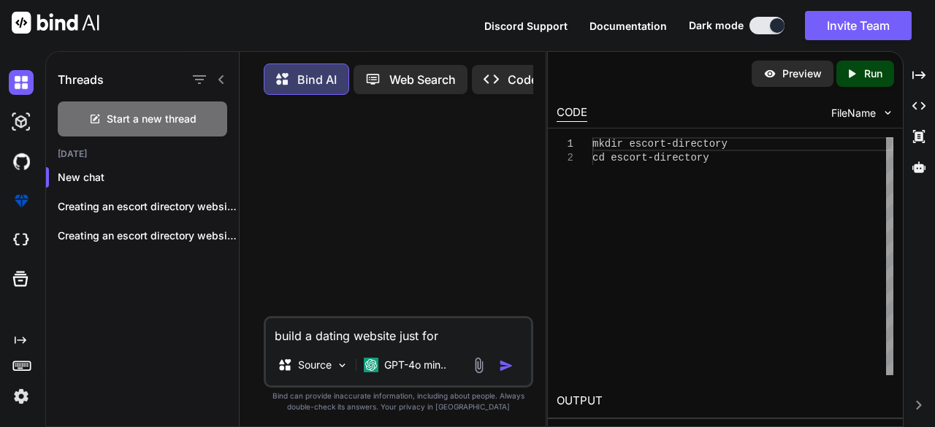
type textarea "build a dating website just for [GEOGRAPHIC_DATA] [GEOGRAPHIC_DATA]"
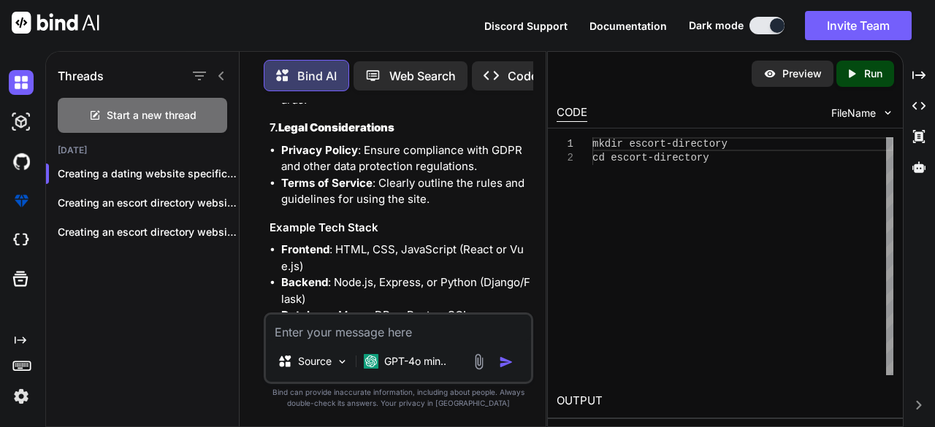
scroll to position [1475, 0]
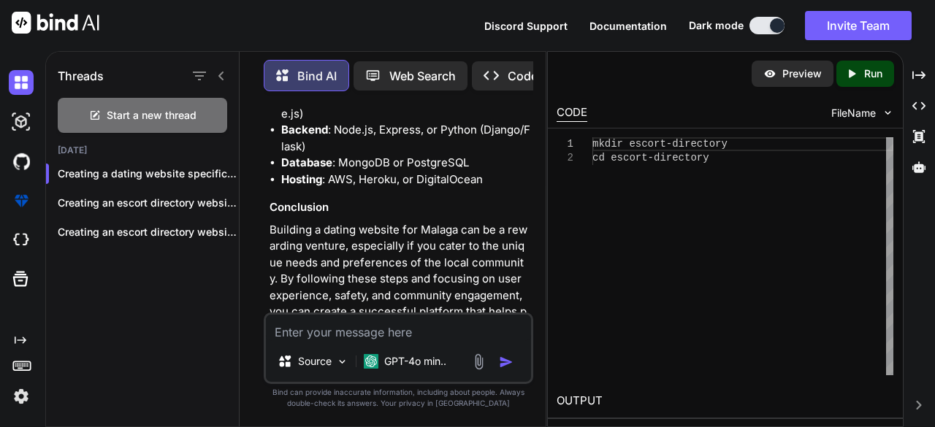
click at [800, 77] on p "Preview" at bounding box center [801, 73] width 39 height 15
click at [349, 337] on textarea at bounding box center [398, 328] width 265 height 26
type textarea "prototype"
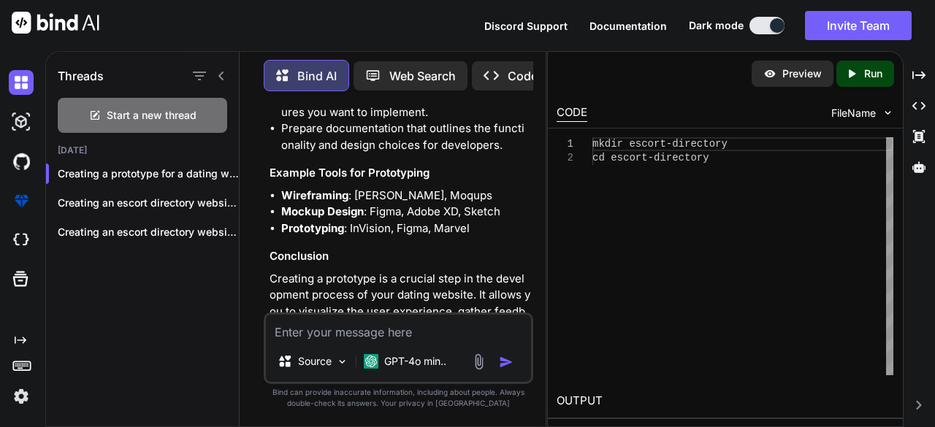
scroll to position [3077, 0]
click at [797, 84] on div "Preview" at bounding box center [792, 74] width 82 height 26
click at [858, 71] on icon "Created with Pixso." at bounding box center [854, 73] width 19 height 13
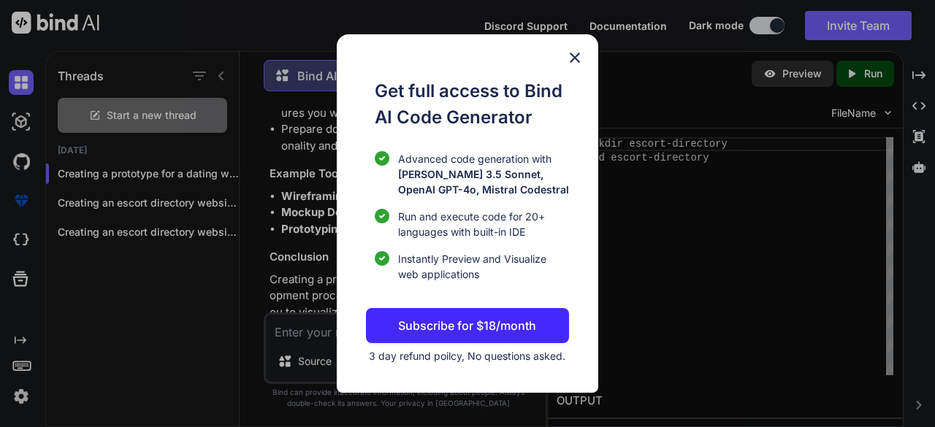
click at [856, 59] on div "Get full access to Bind AI Code Generator Advanced code generation with [PERSON…" at bounding box center [467, 213] width 935 height 427
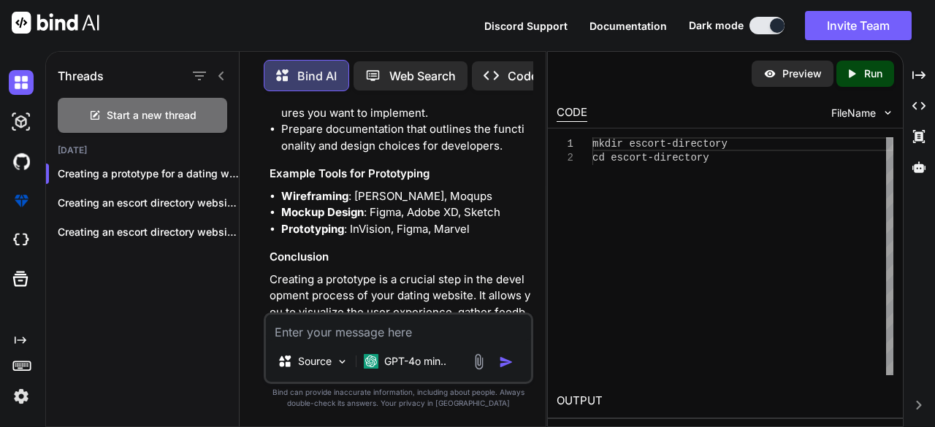
click at [375, 328] on textarea at bounding box center [398, 328] width 265 height 26
type textarea "go"
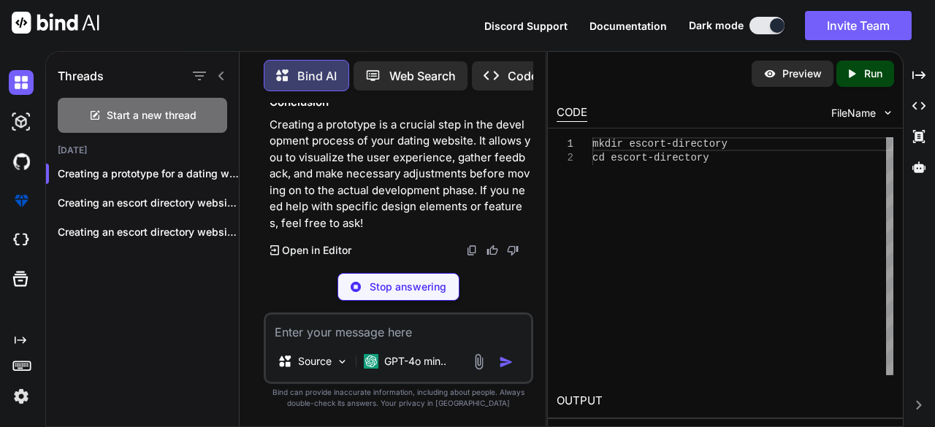
scroll to position [3232, 0]
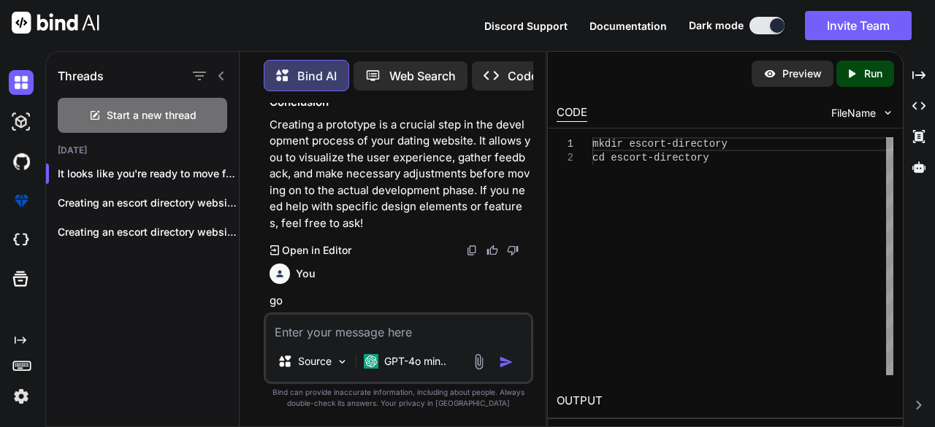
click at [854, 70] on icon "Created with Pixso." at bounding box center [851, 73] width 13 height 13
